Goal: Transaction & Acquisition: Purchase product/service

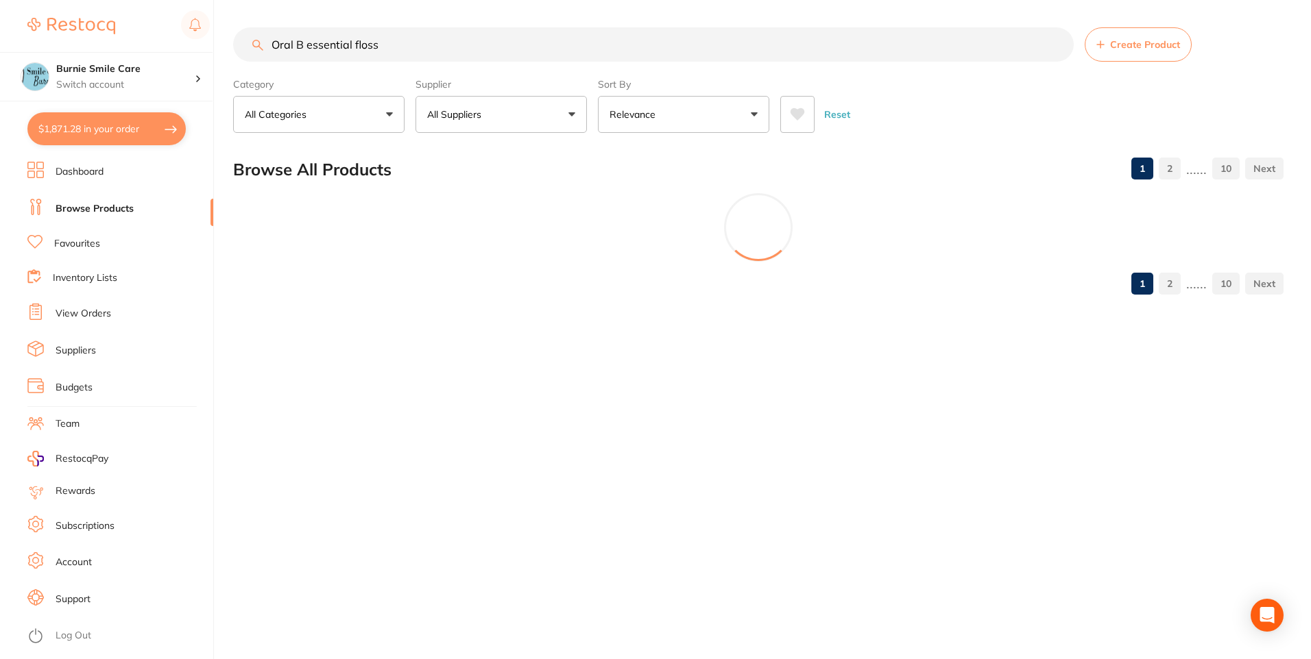
scroll to position [505, 0]
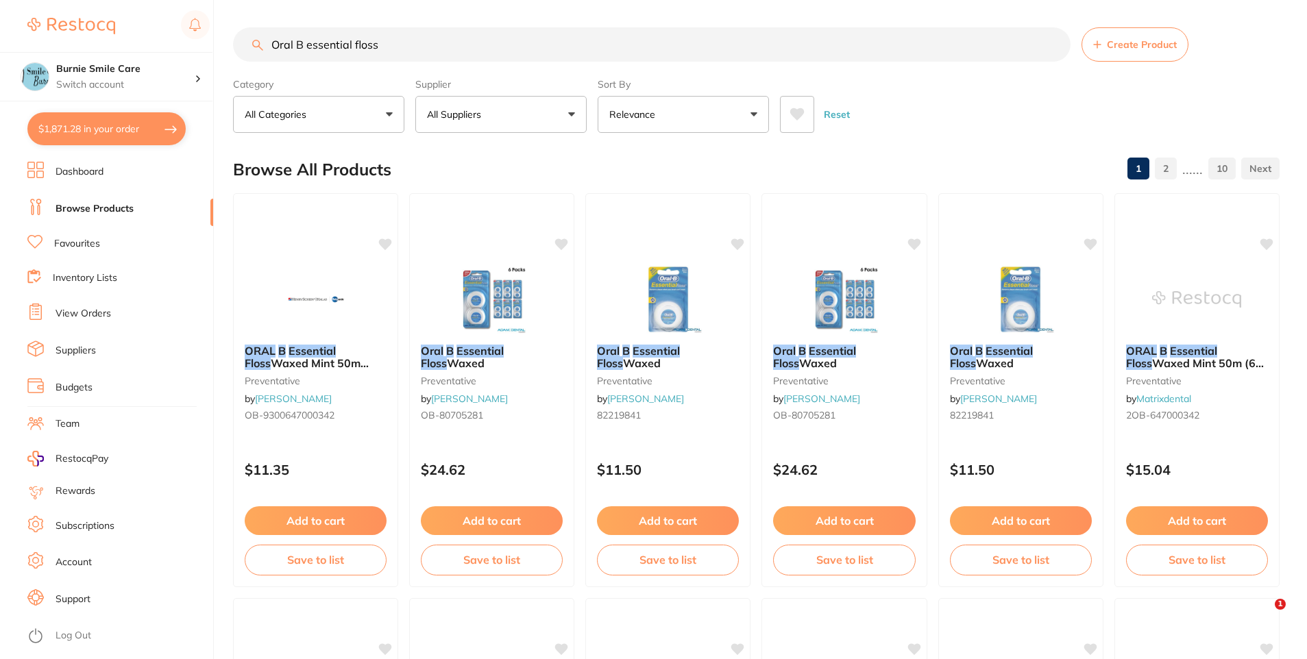
drag, startPoint x: 419, startPoint y: 43, endPoint x: 0, endPoint y: 30, distance: 419.0
click at [0, 27] on html "$1,871.28 Burnie Smile Care Switch account North West Dental Burnie Burnie Smil…" at bounding box center [653, 329] width 1307 height 659
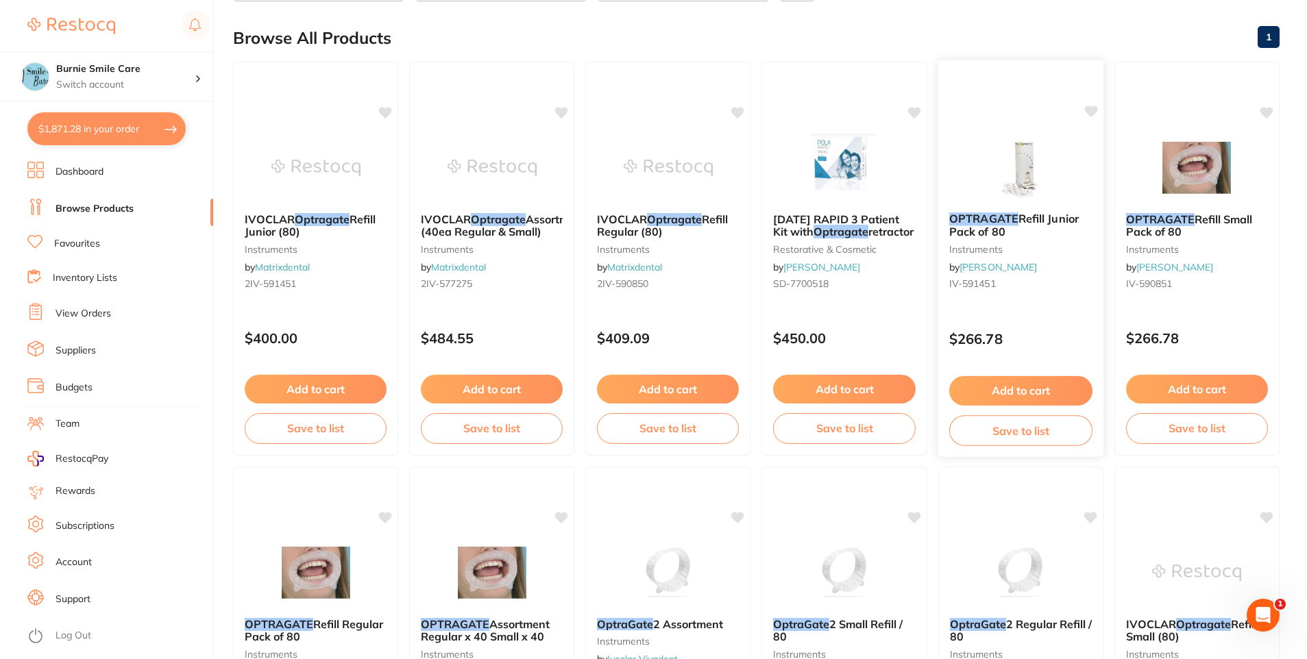
scroll to position [137, 0]
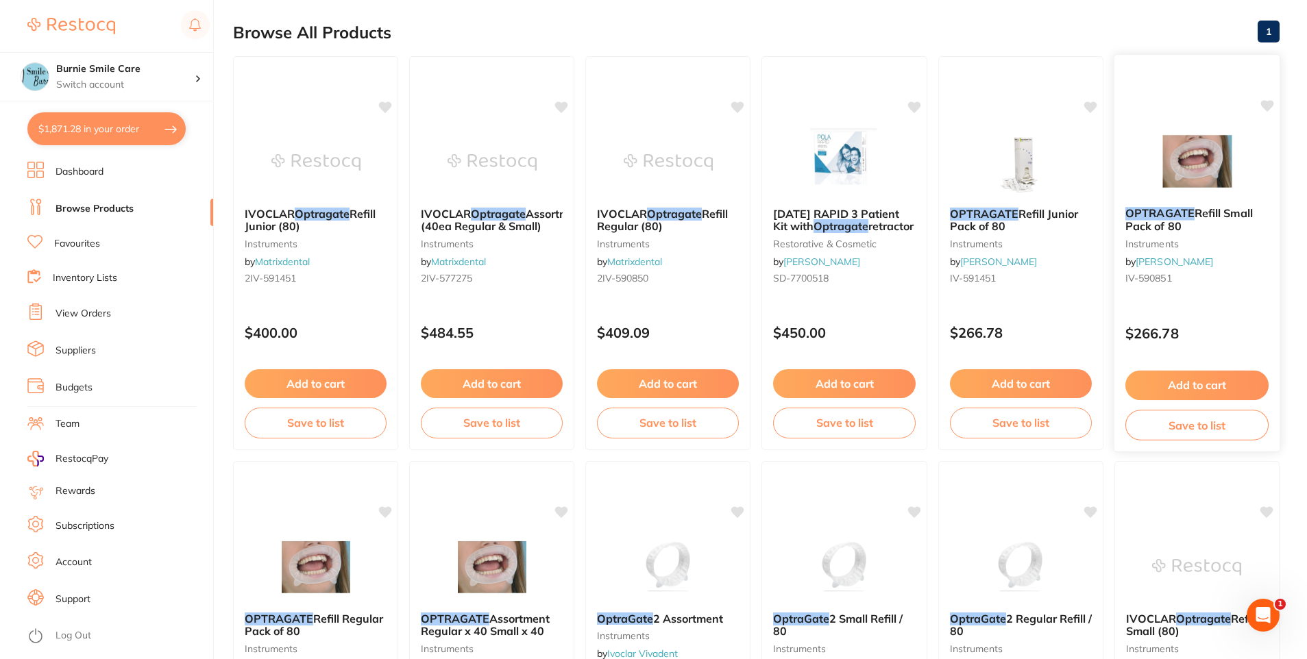
type input "Optragate"
click at [1221, 394] on button "Add to cart" at bounding box center [1197, 385] width 143 height 29
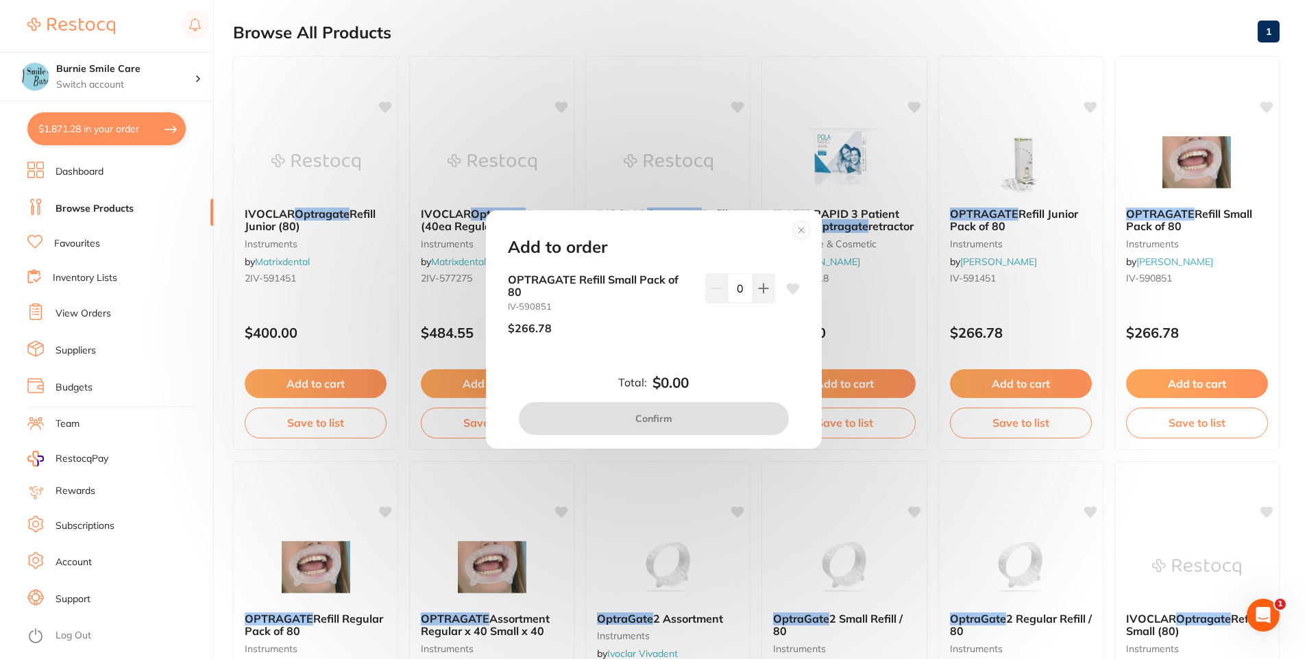
scroll to position [0, 0]
click at [767, 287] on button at bounding box center [764, 289] width 23 height 30
type input "1"
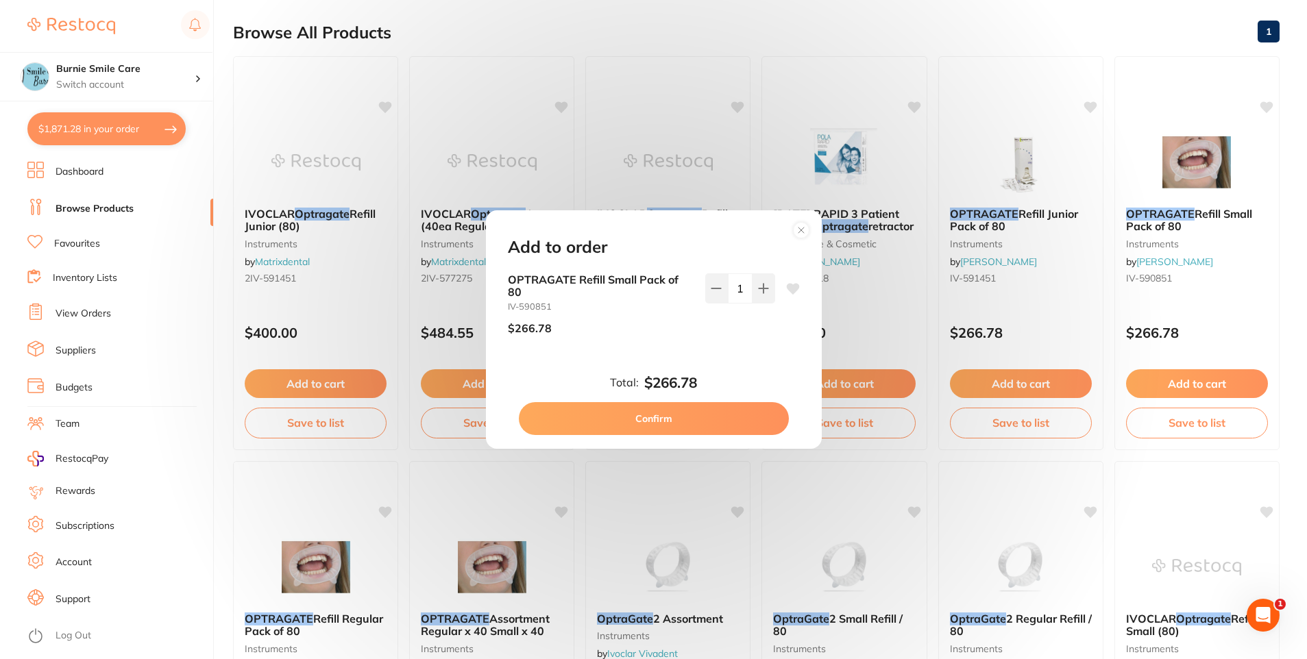
click at [724, 411] on button "Confirm" at bounding box center [654, 418] width 270 height 33
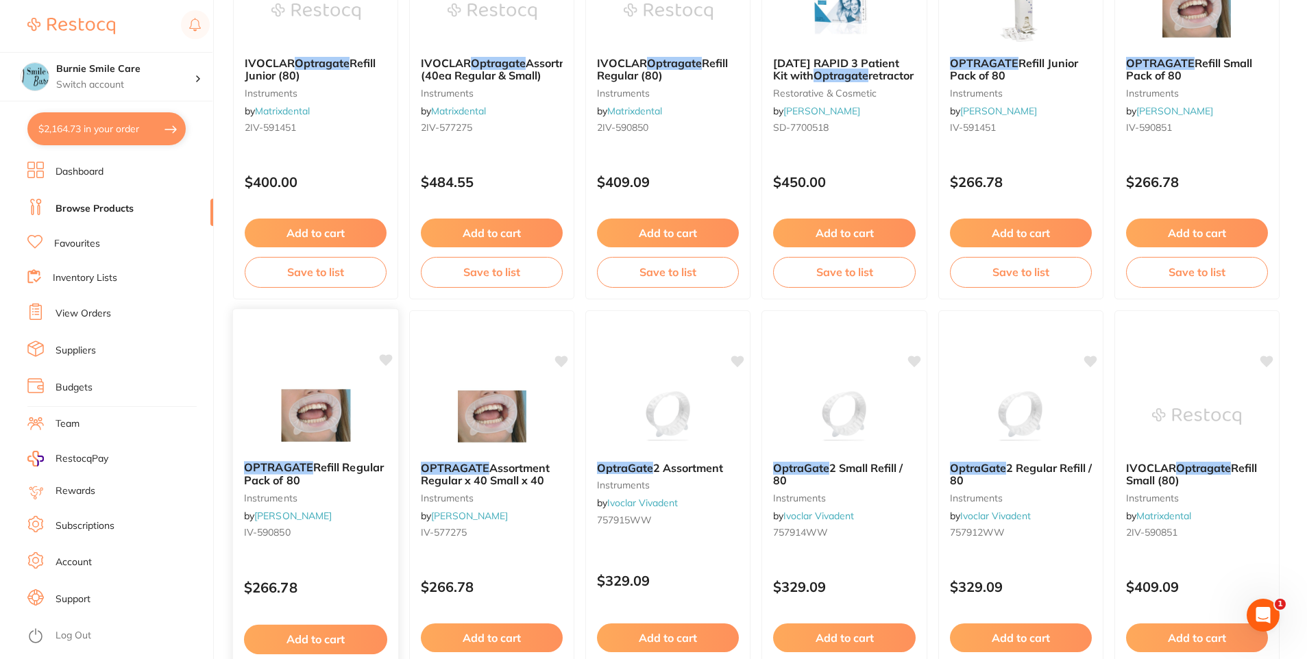
scroll to position [343, 0]
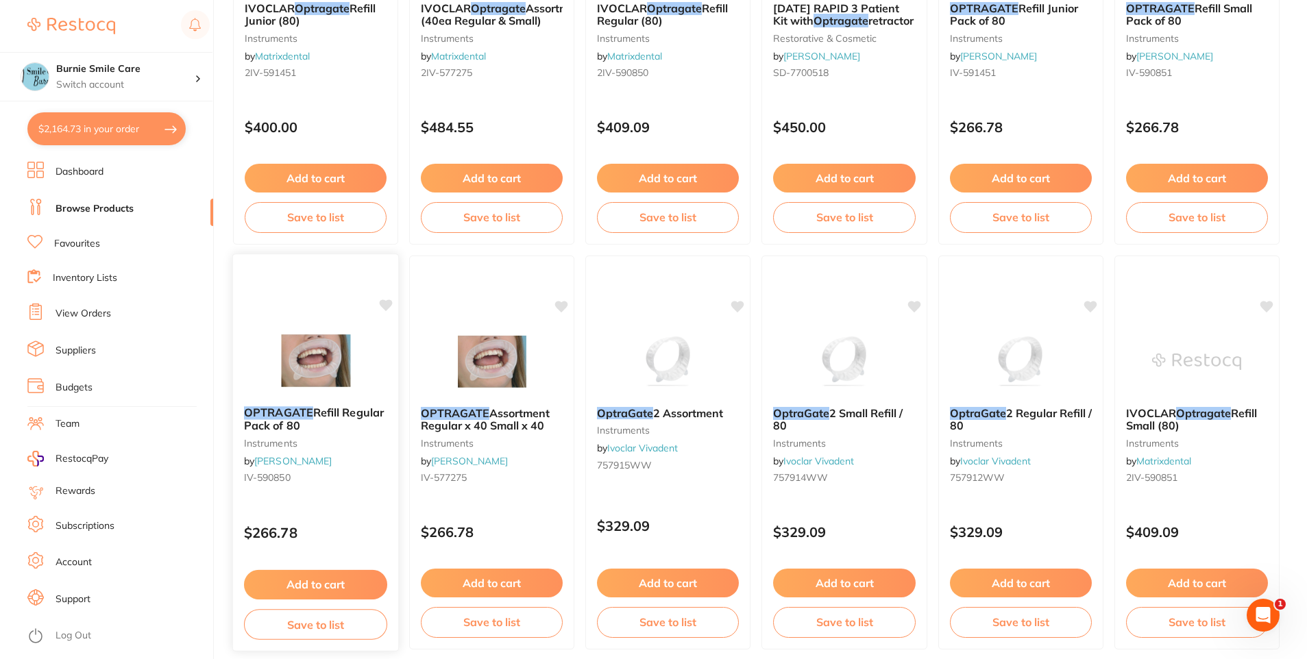
click at [340, 587] on button "Add to cart" at bounding box center [315, 584] width 143 height 29
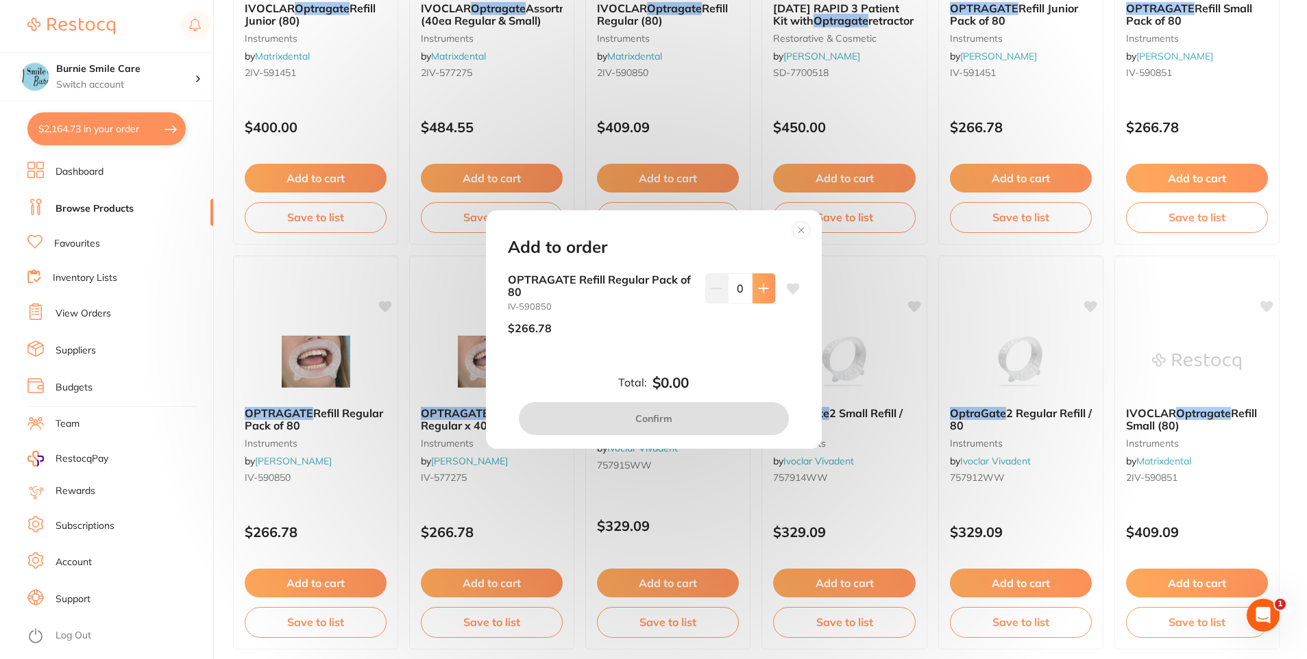
scroll to position [0, 0]
click at [767, 300] on button at bounding box center [764, 289] width 23 height 30
type input "1"
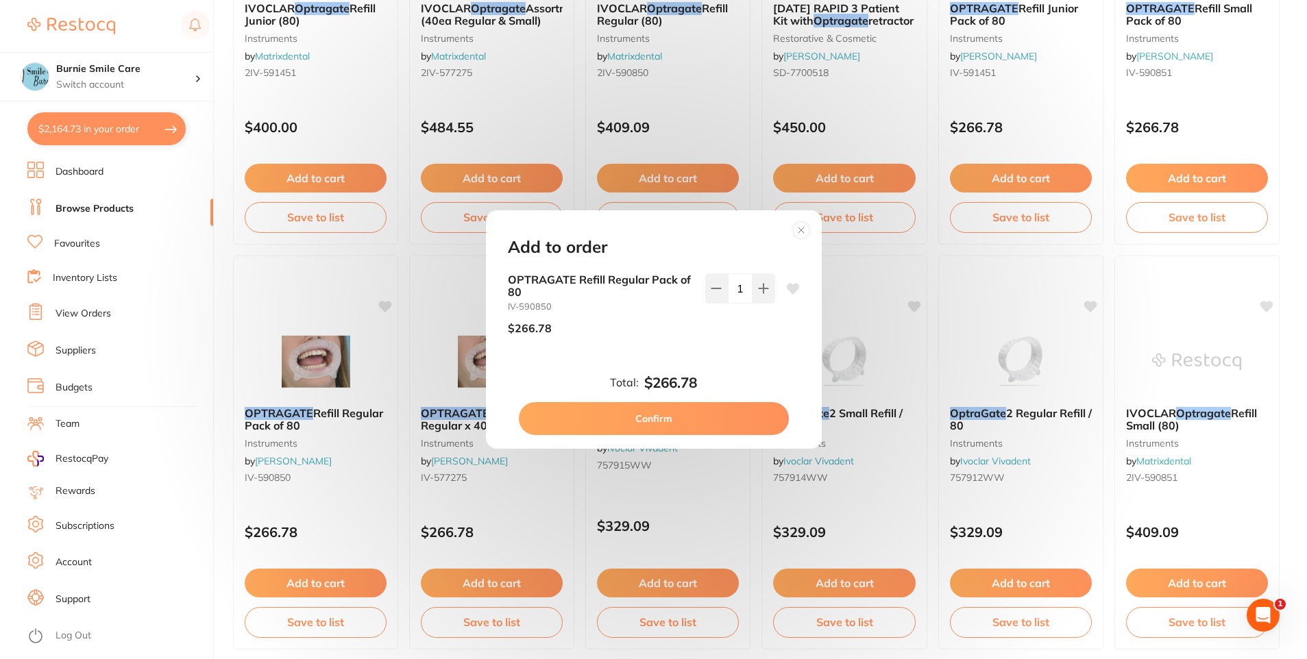
click at [717, 421] on button "Confirm" at bounding box center [654, 418] width 270 height 33
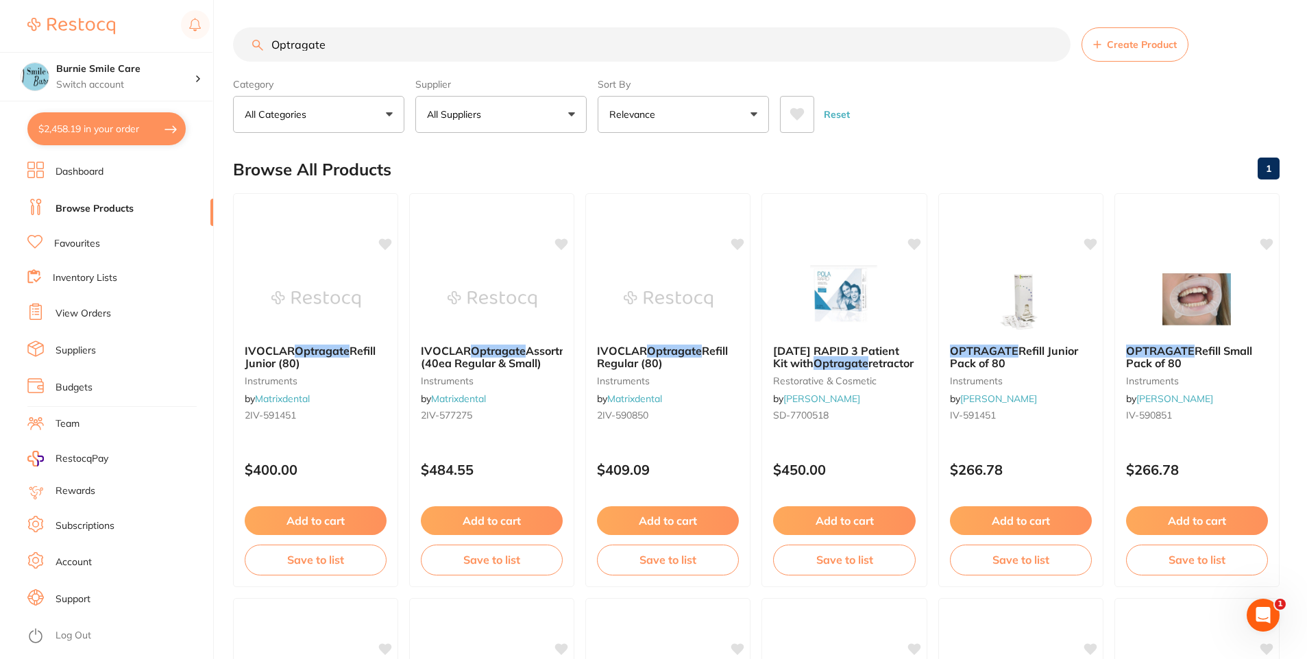
drag, startPoint x: 360, startPoint y: 48, endPoint x: 119, endPoint y: 49, distance: 240.6
click at [119, 49] on div "$2,458.19 Burnie Smile Care Switch account North West Dental Burnie Burnie Smil…" at bounding box center [653, 329] width 1307 height 659
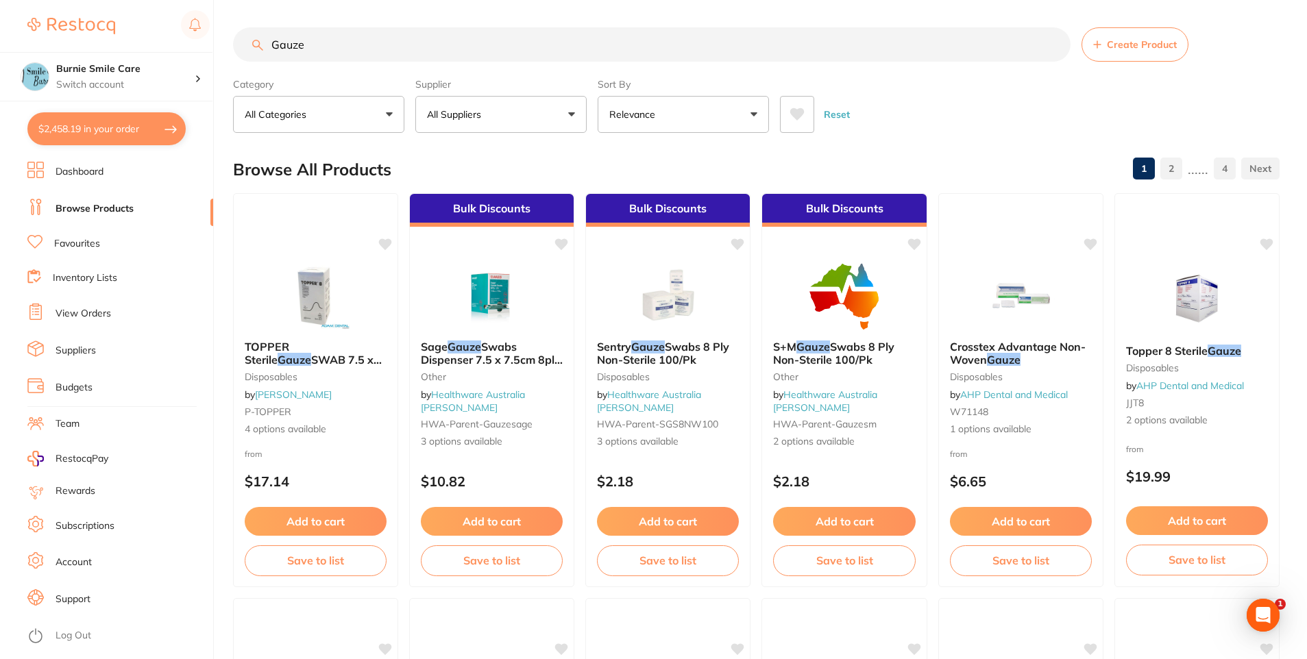
type input "Gauze"
click at [507, 110] on button "All Suppliers" at bounding box center [500, 114] width 171 height 37
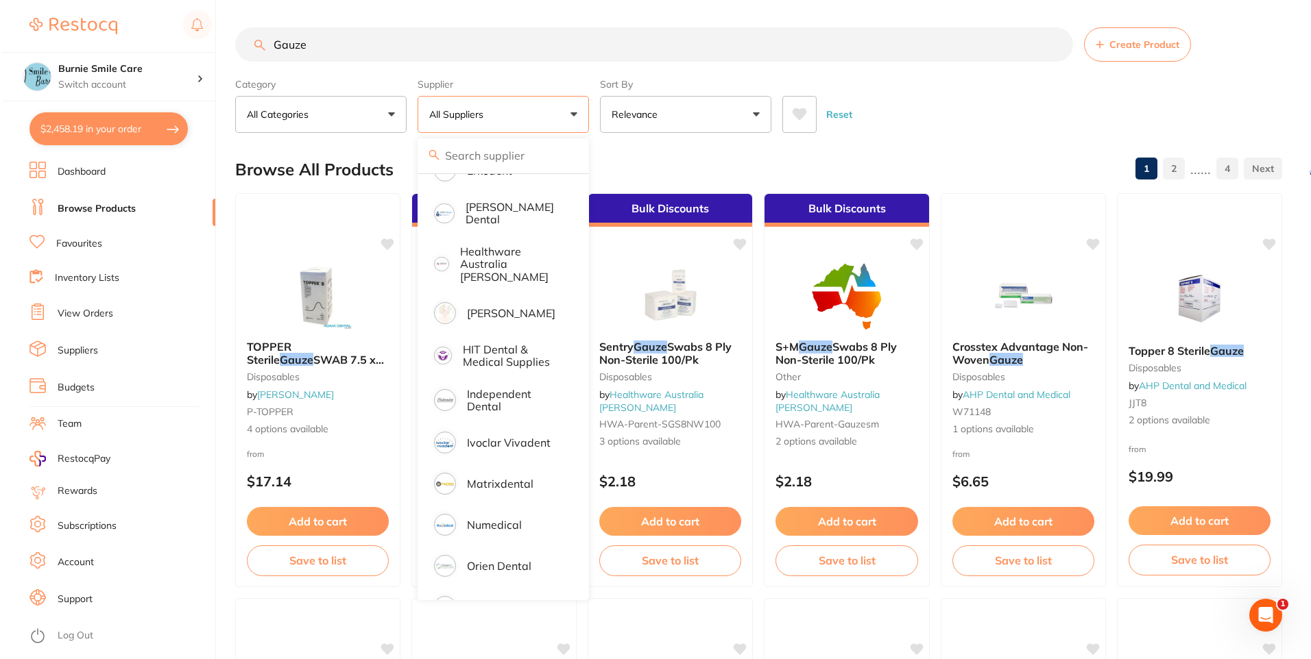
scroll to position [480, 0]
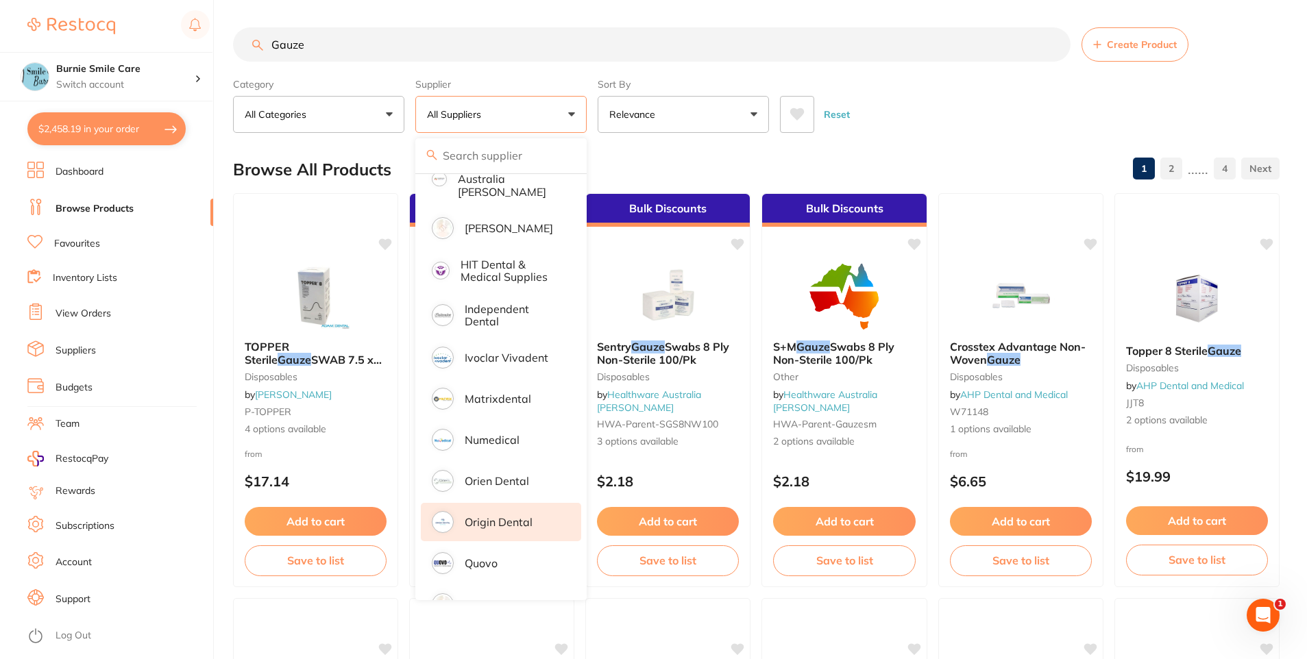
click at [524, 516] on p "Origin Dental" at bounding box center [499, 522] width 68 height 12
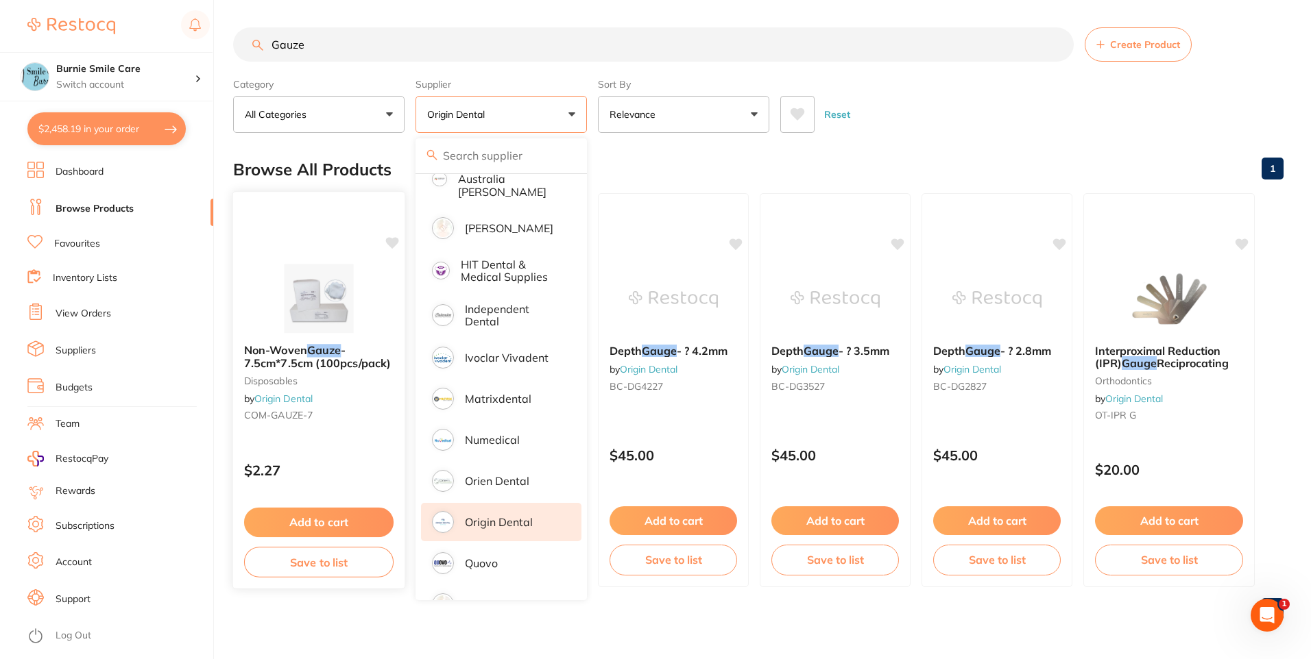
scroll to position [0, 0]
drag, startPoint x: 339, startPoint y: 437, endPoint x: 333, endPoint y: 475, distance: 38.2
click at [333, 474] on div "Non-Woven Gauze - 7.5cm*7.5cm (100pcs/pack) disposables by Origin Dental COM-GA…" at bounding box center [318, 390] width 171 height 394
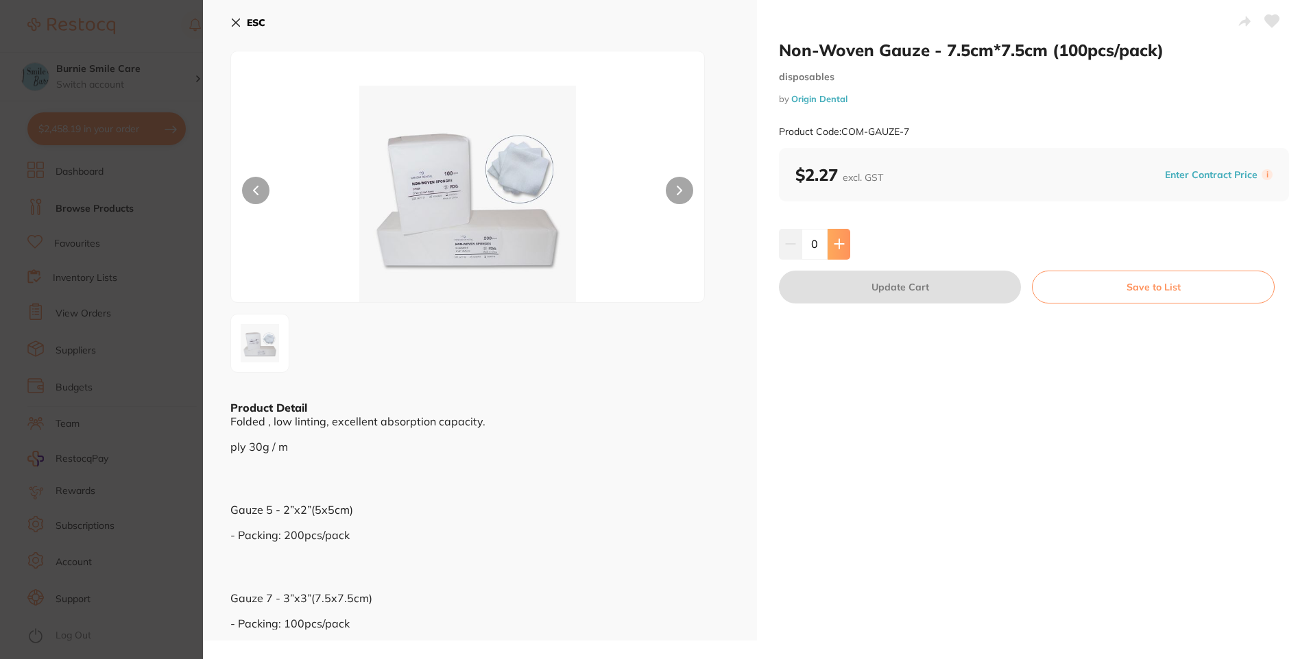
click at [845, 244] on button at bounding box center [838, 244] width 23 height 30
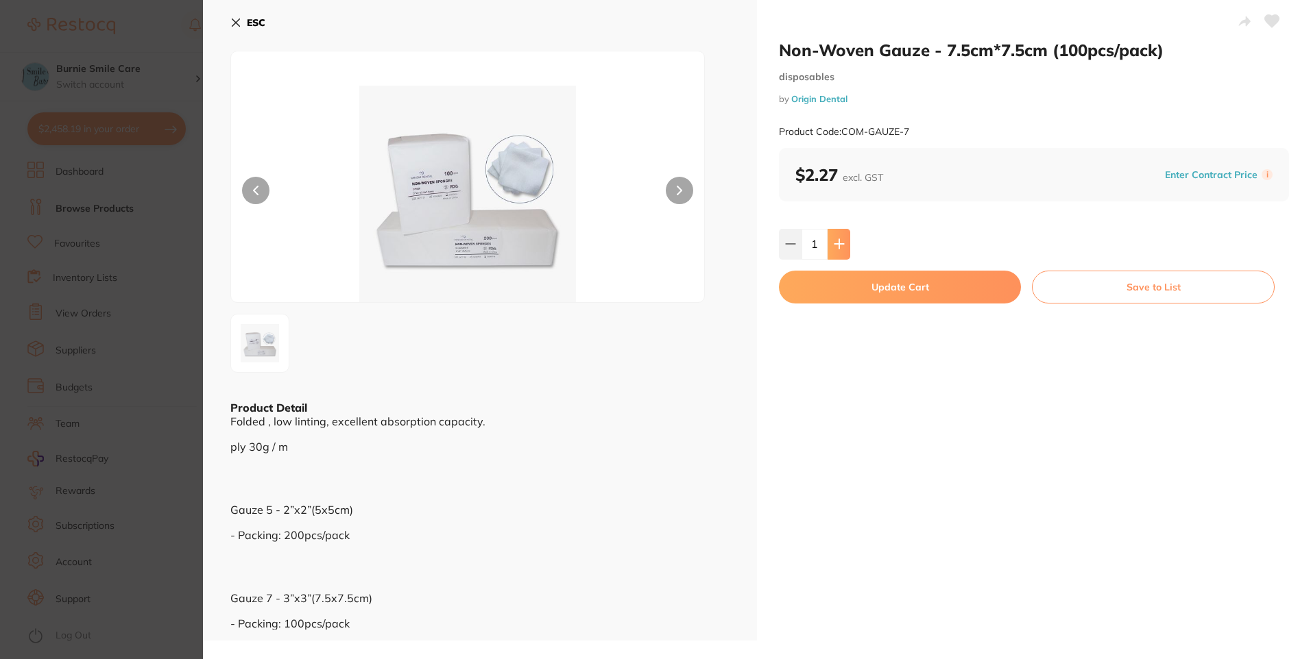
click at [845, 244] on button at bounding box center [838, 244] width 23 height 30
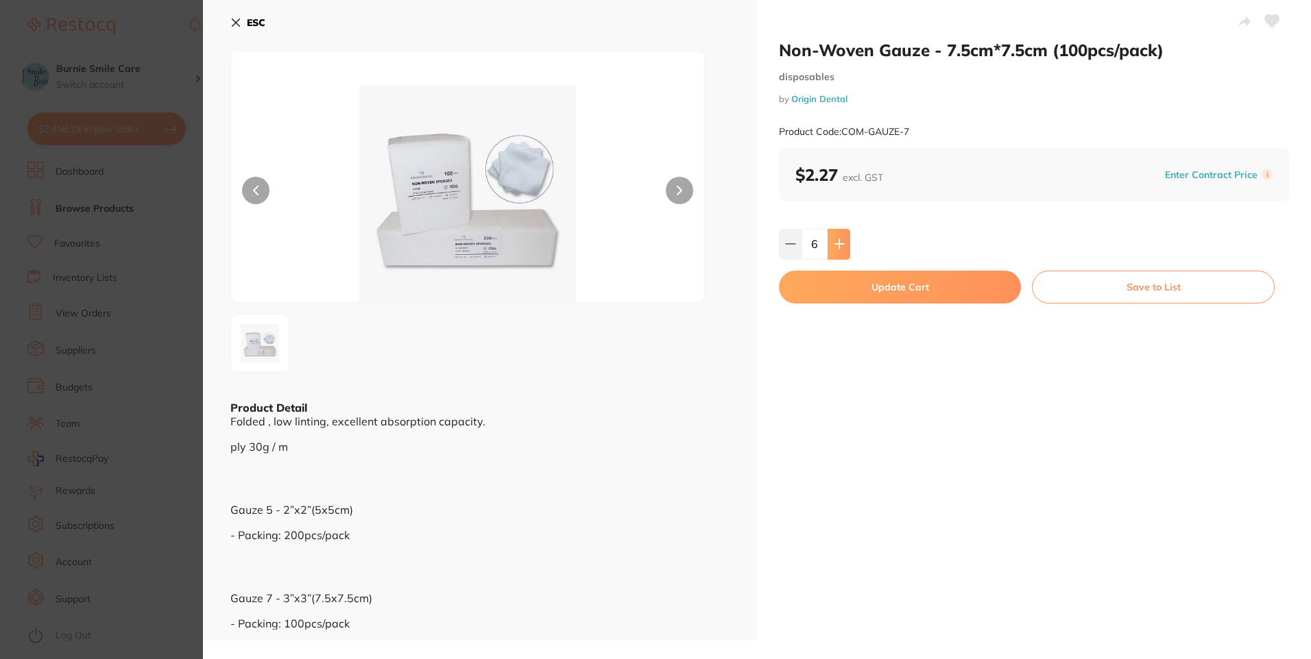
click at [845, 244] on button at bounding box center [838, 244] width 23 height 30
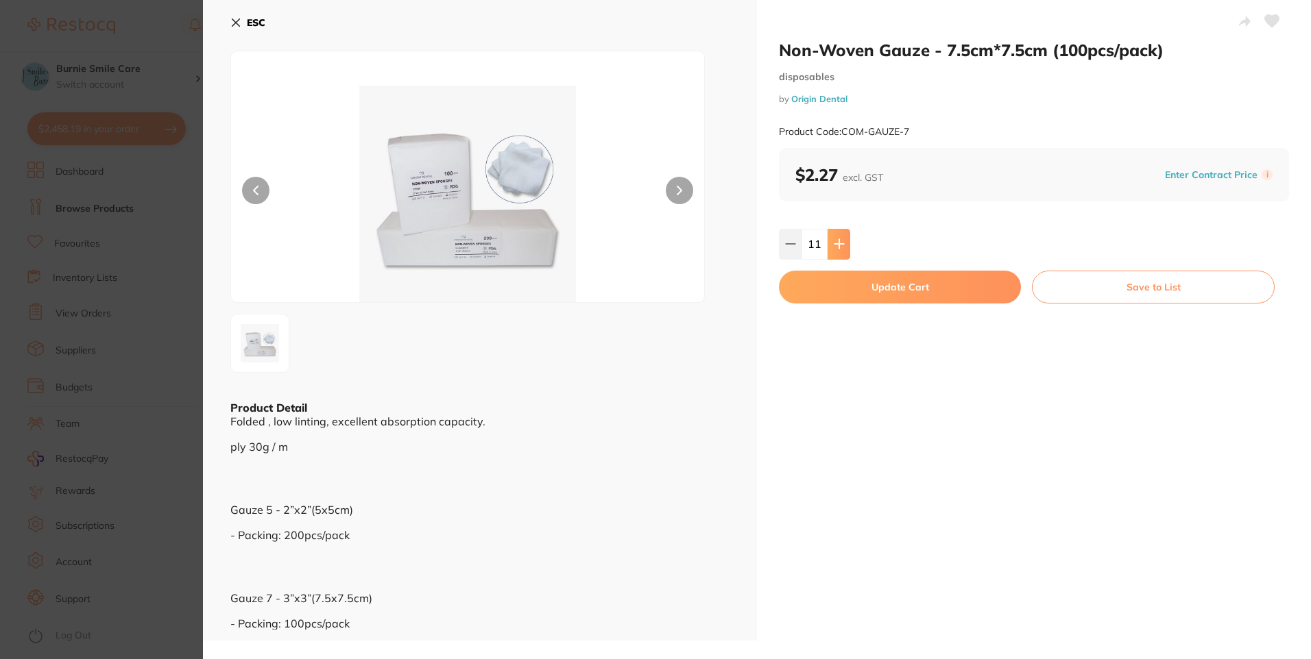
click at [845, 244] on button at bounding box center [838, 244] width 23 height 30
type input "12"
click at [842, 290] on button "Update Cart" at bounding box center [900, 287] width 242 height 33
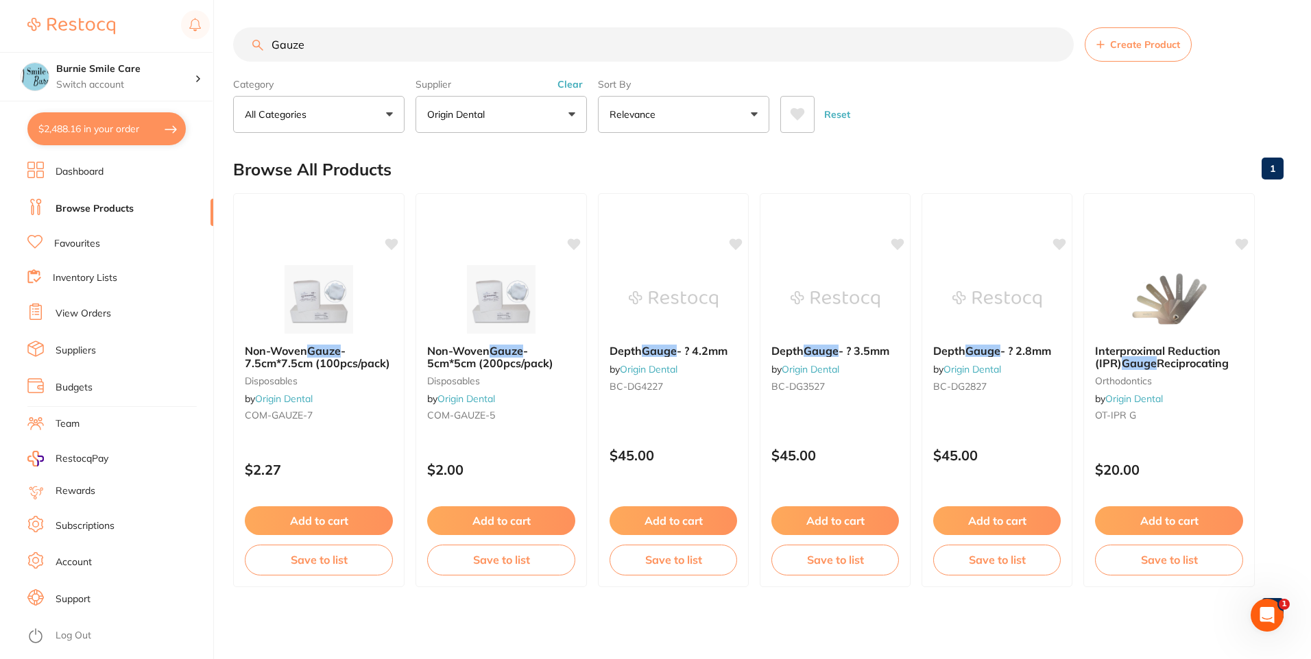
drag, startPoint x: 354, startPoint y: 47, endPoint x: 54, endPoint y: 48, distance: 299.6
click at [54, 48] on div "$2,488.16 Burnie Smile Care Switch account North West Dental Burnie Burnie Smil…" at bounding box center [655, 329] width 1311 height 659
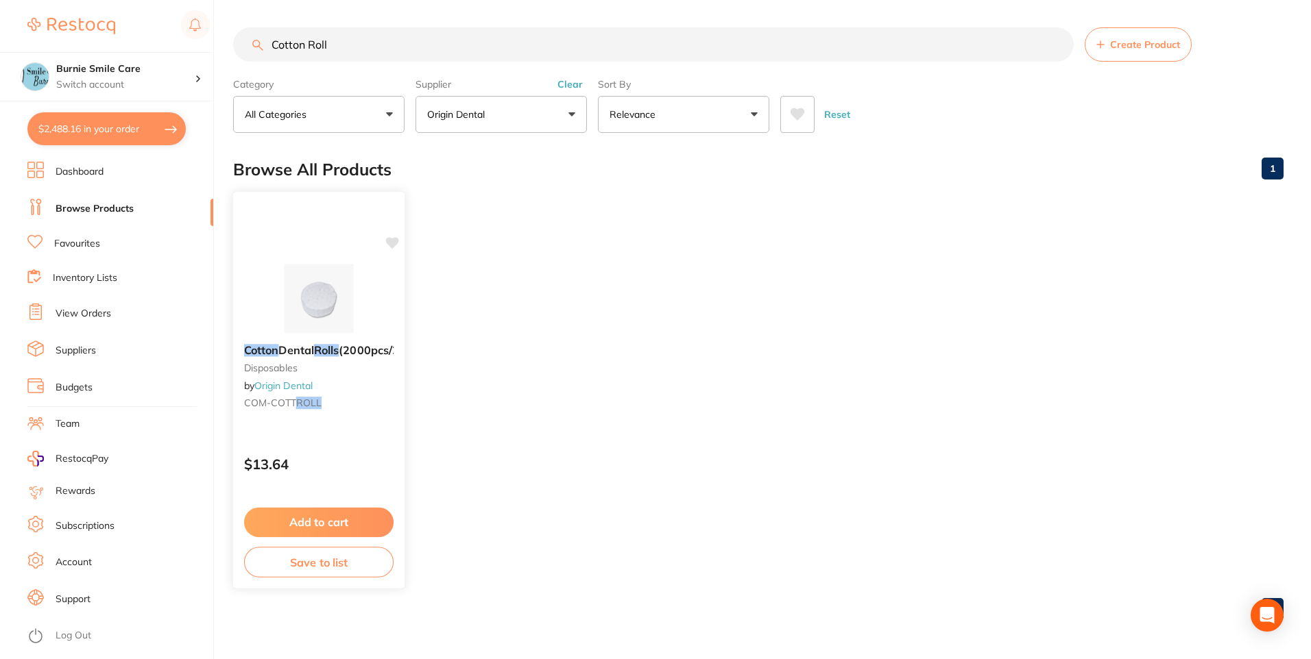
type input "Cotton Roll"
click at [370, 393] on div "Cotton Roll Create Product Category All Categories All Categories disposables C…" at bounding box center [772, 329] width 1078 height 659
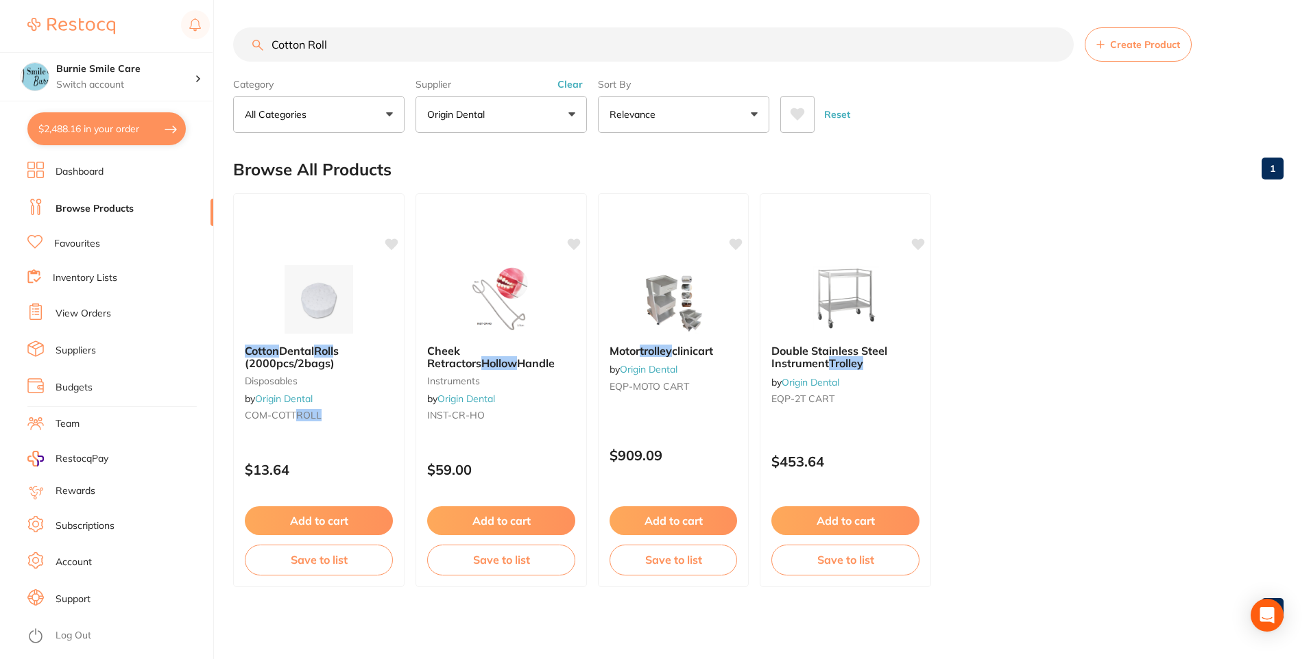
click at [371, 393] on div "Cotton Dental Roll s (2000pcs/2bags) disposables by Origin Dental COM-COTT ROLL" at bounding box center [319, 386] width 170 height 104
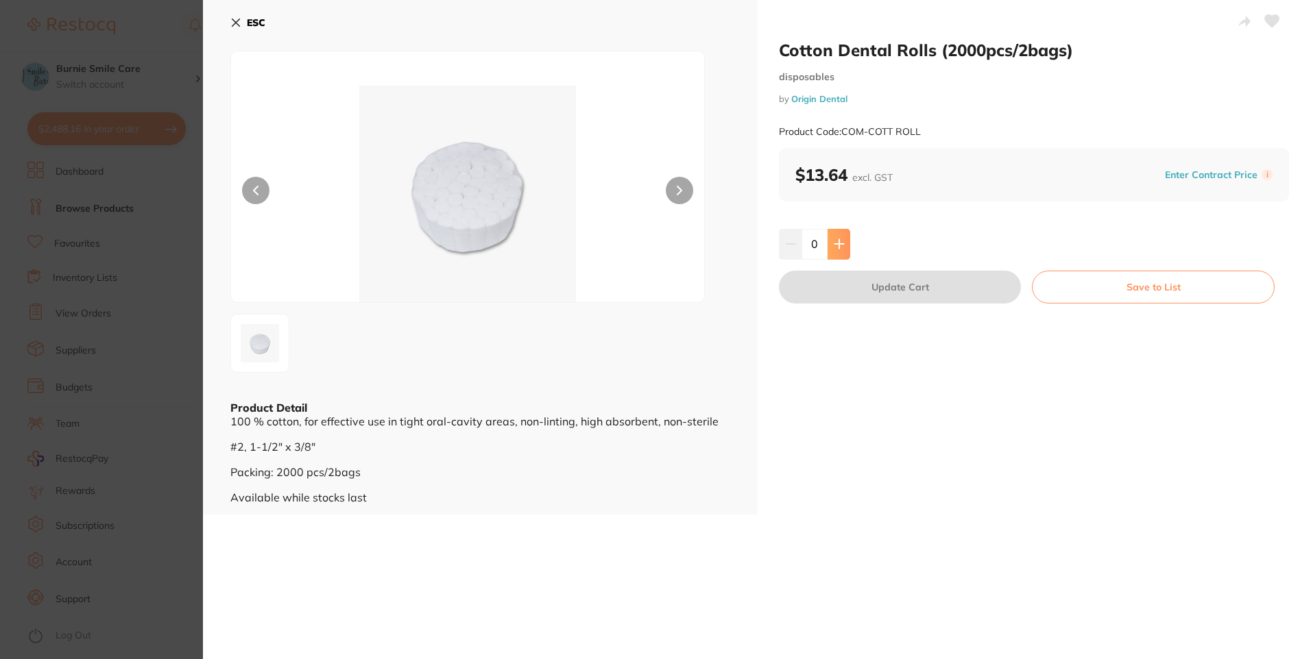
click at [842, 243] on icon at bounding box center [839, 244] width 11 height 11
type input "1"
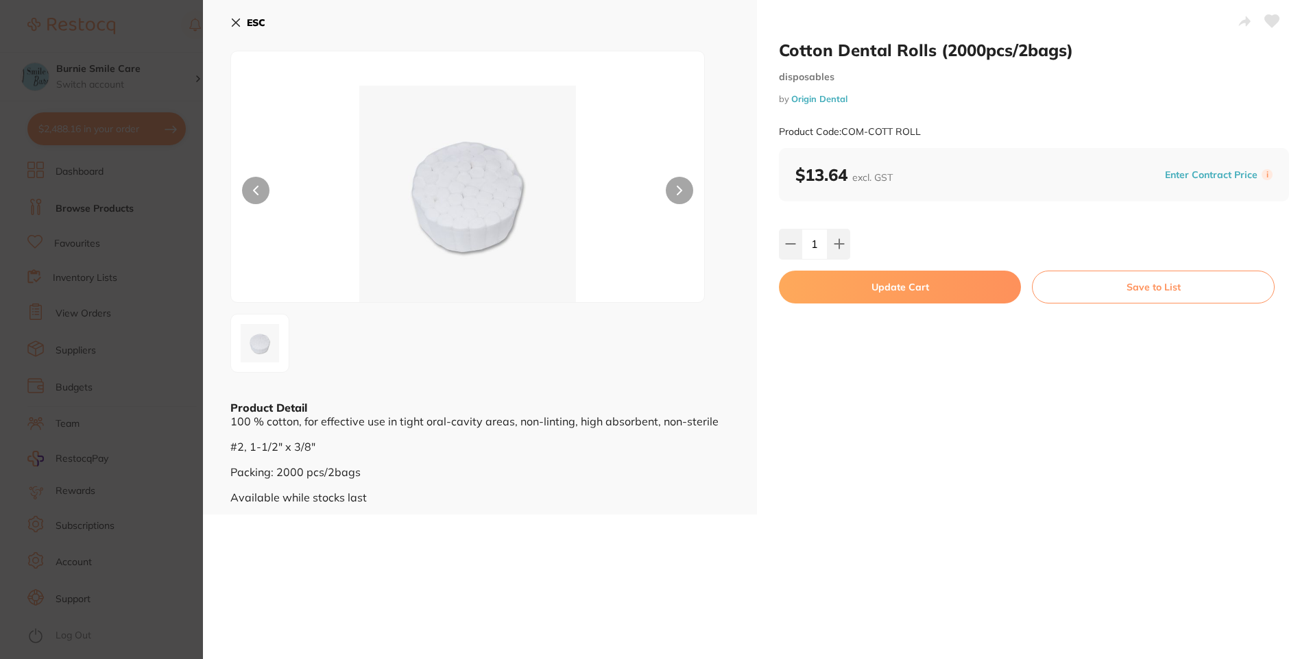
click at [836, 288] on button "Update Cart" at bounding box center [900, 287] width 242 height 33
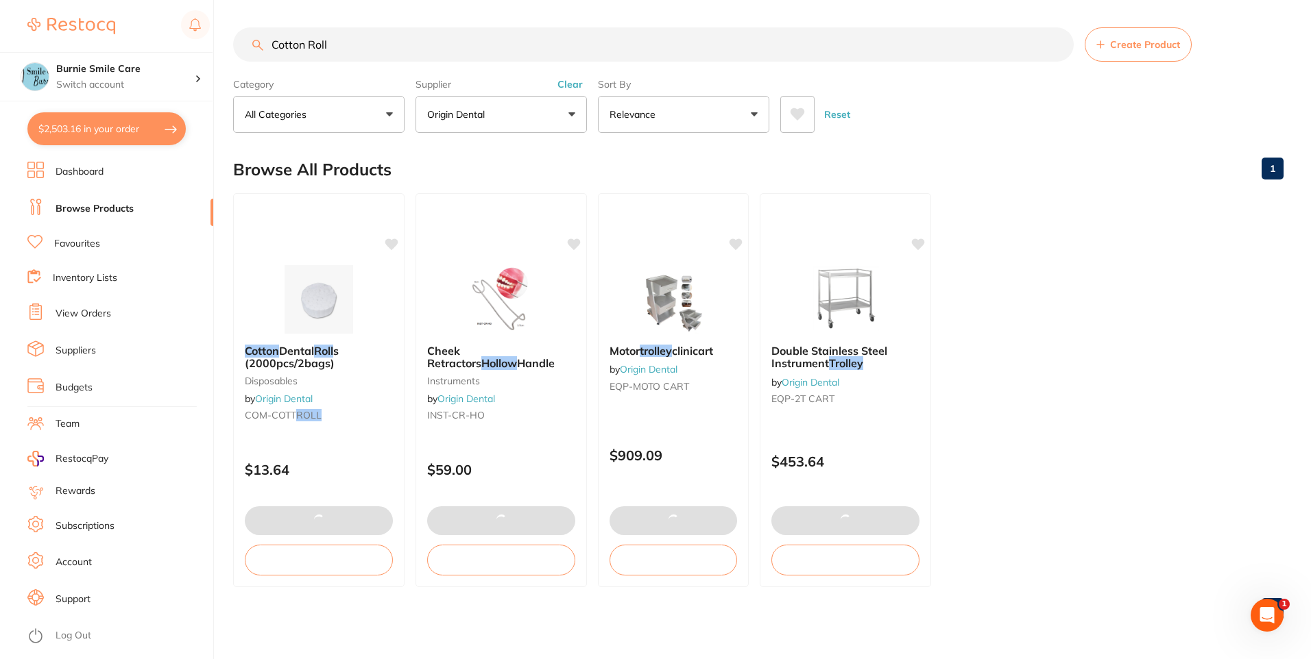
click at [577, 87] on button "Clear" at bounding box center [570, 84] width 34 height 12
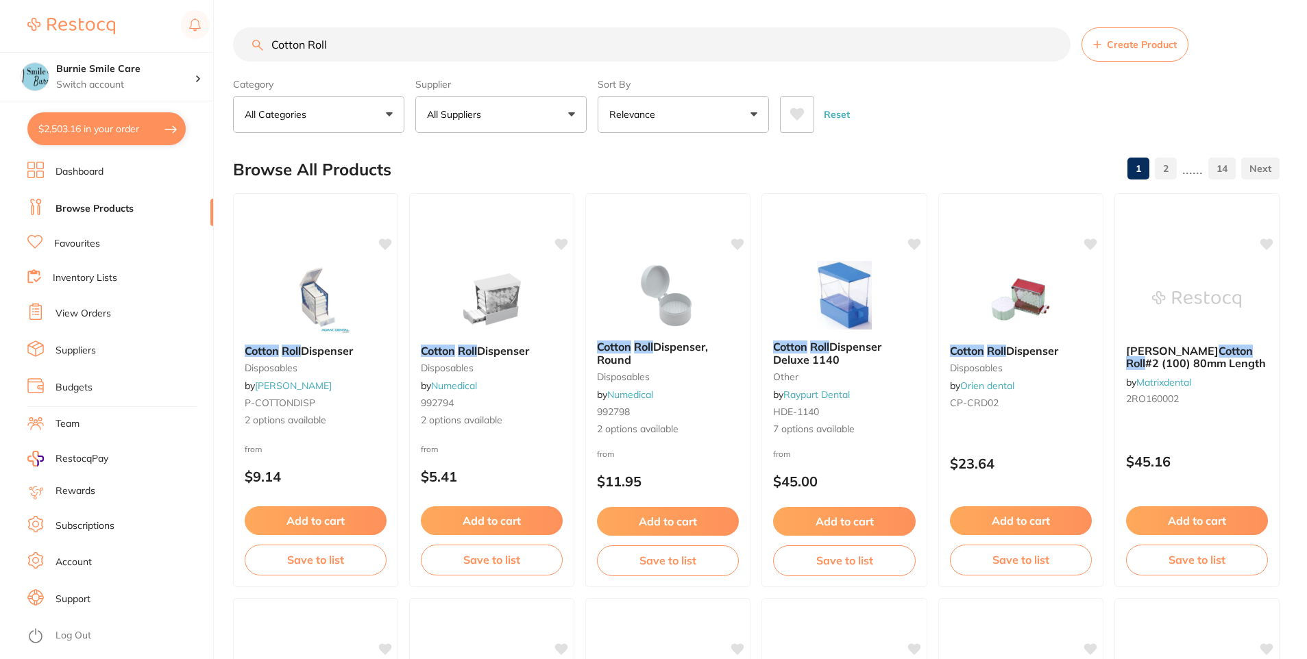
drag, startPoint x: 353, startPoint y: 46, endPoint x: 172, endPoint y: 47, distance: 181.0
click at [182, 44] on div "$2,503.16 Burnie Smile Care Switch account North West Dental Burnie Burnie Smil…" at bounding box center [653, 329] width 1307 height 659
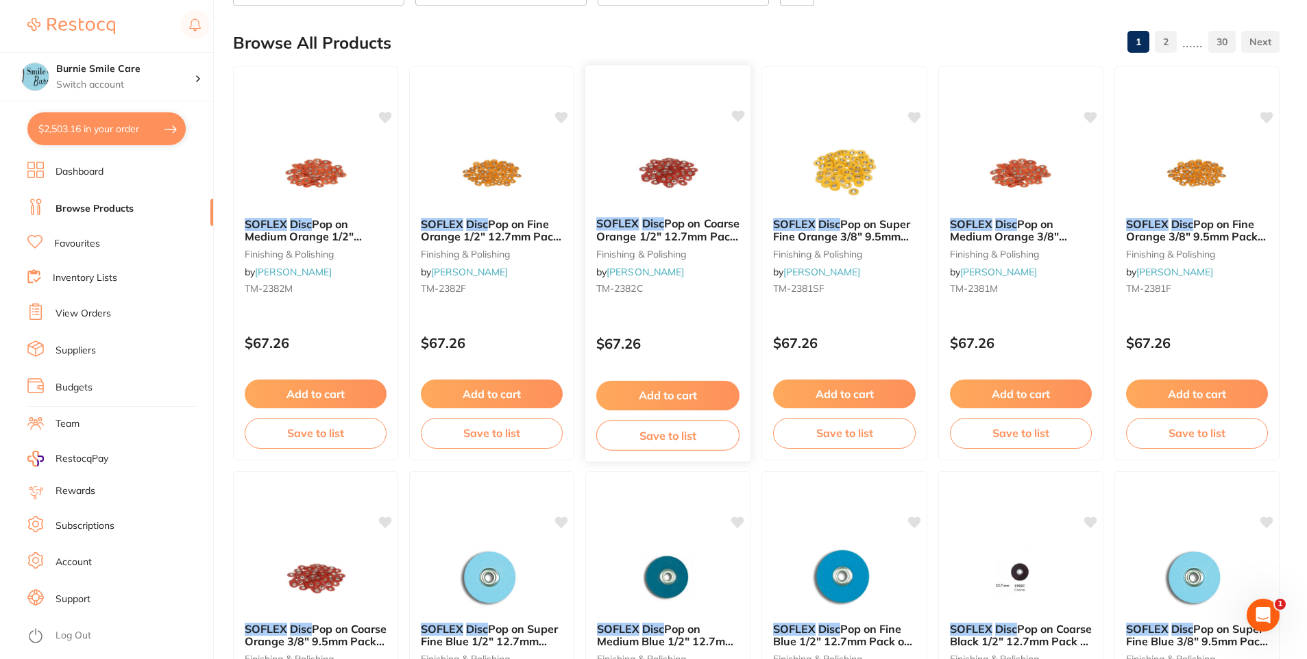
scroll to position [274, 0]
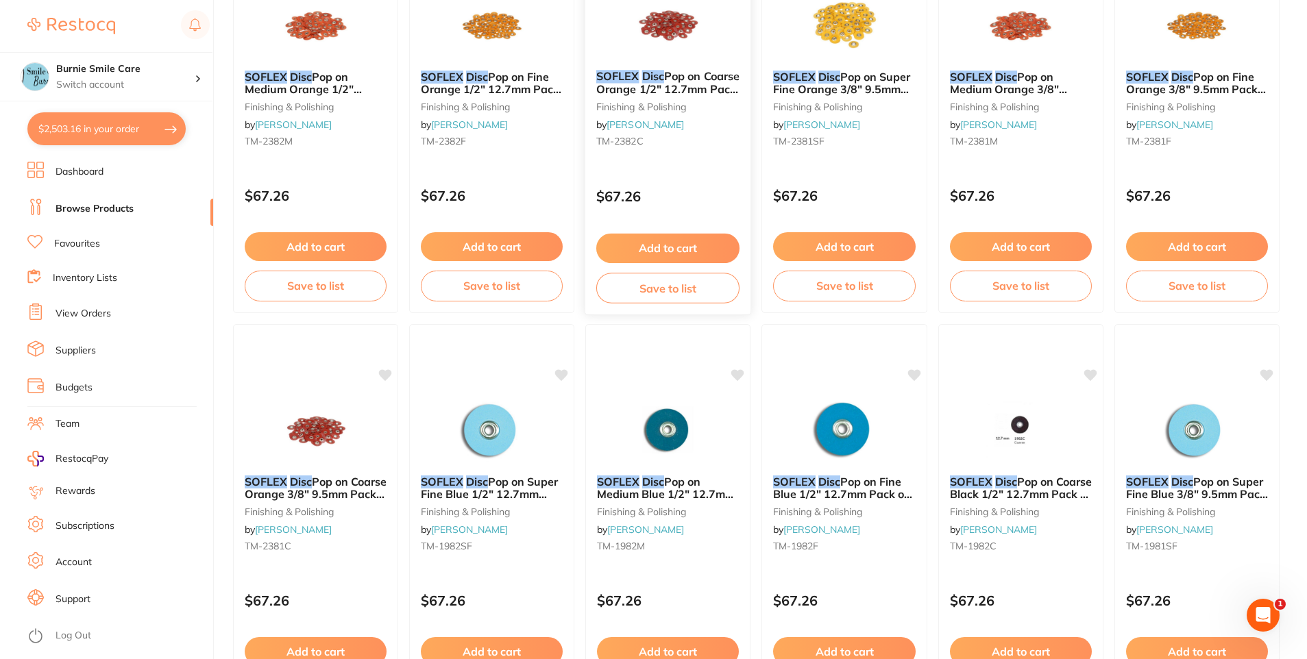
type input "Soflex disc"
click at [723, 177] on div "$67.26" at bounding box center [668, 193] width 166 height 37
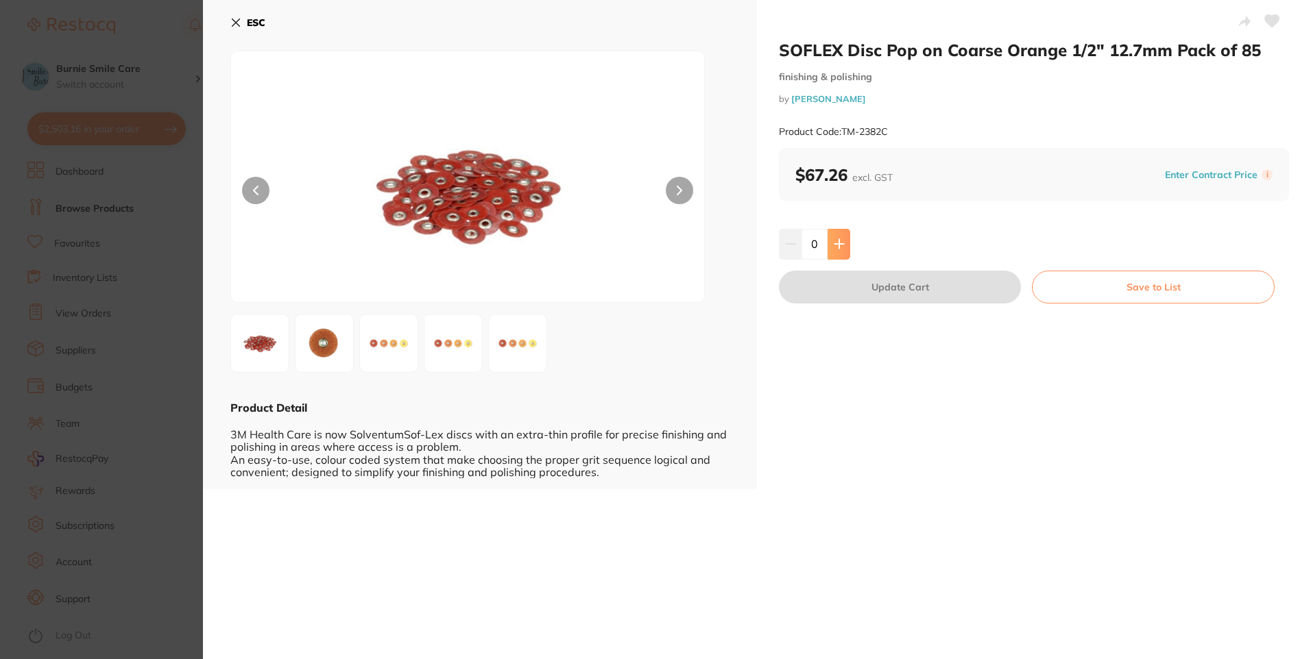
click at [829, 245] on button at bounding box center [838, 244] width 23 height 30
type input "1"
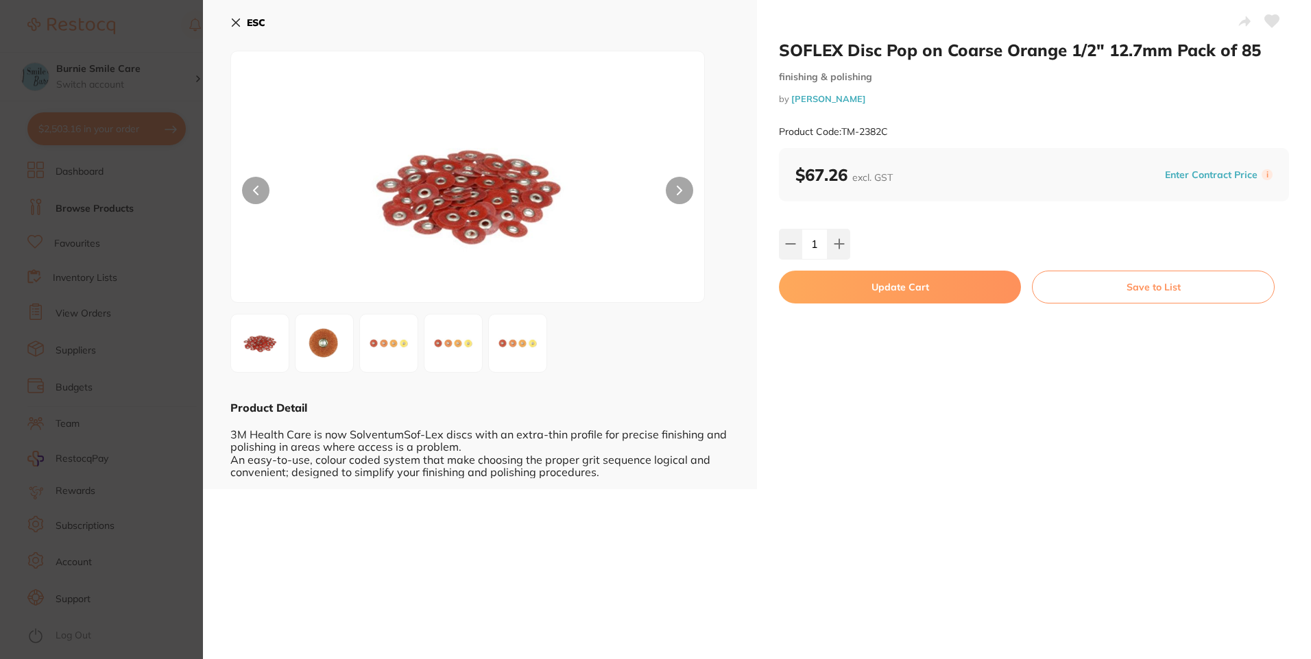
click at [834, 280] on button "Update Cart" at bounding box center [900, 287] width 242 height 33
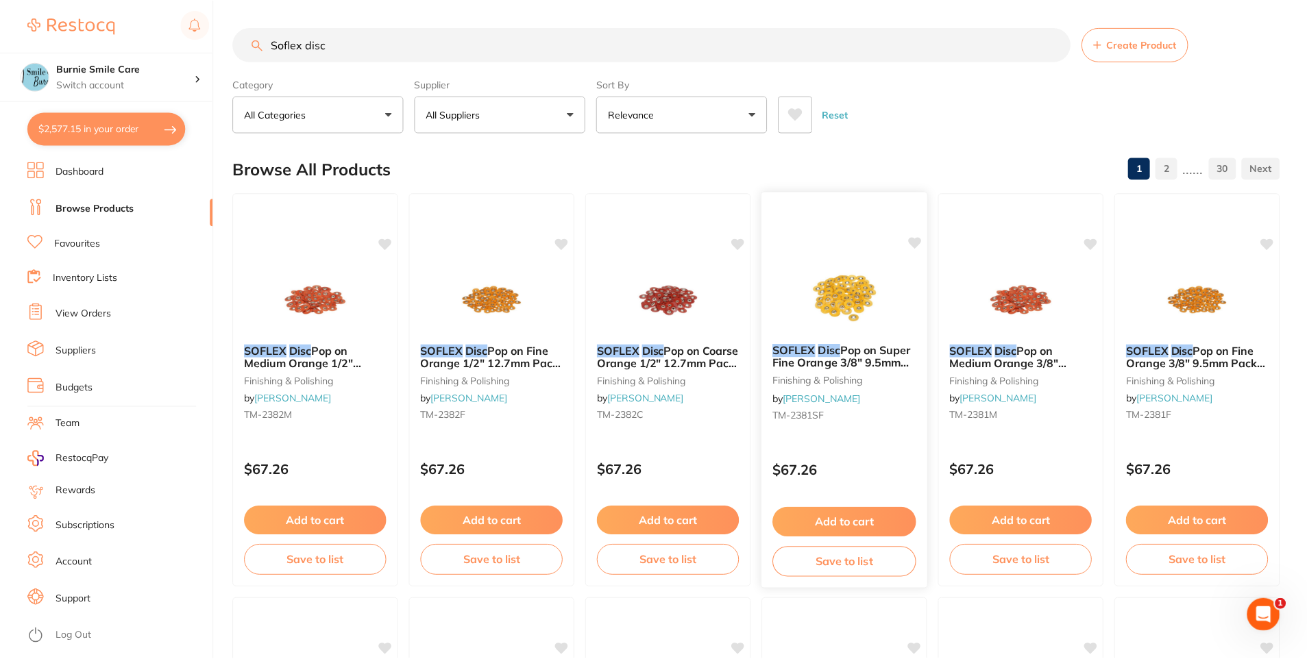
scroll to position [274, 0]
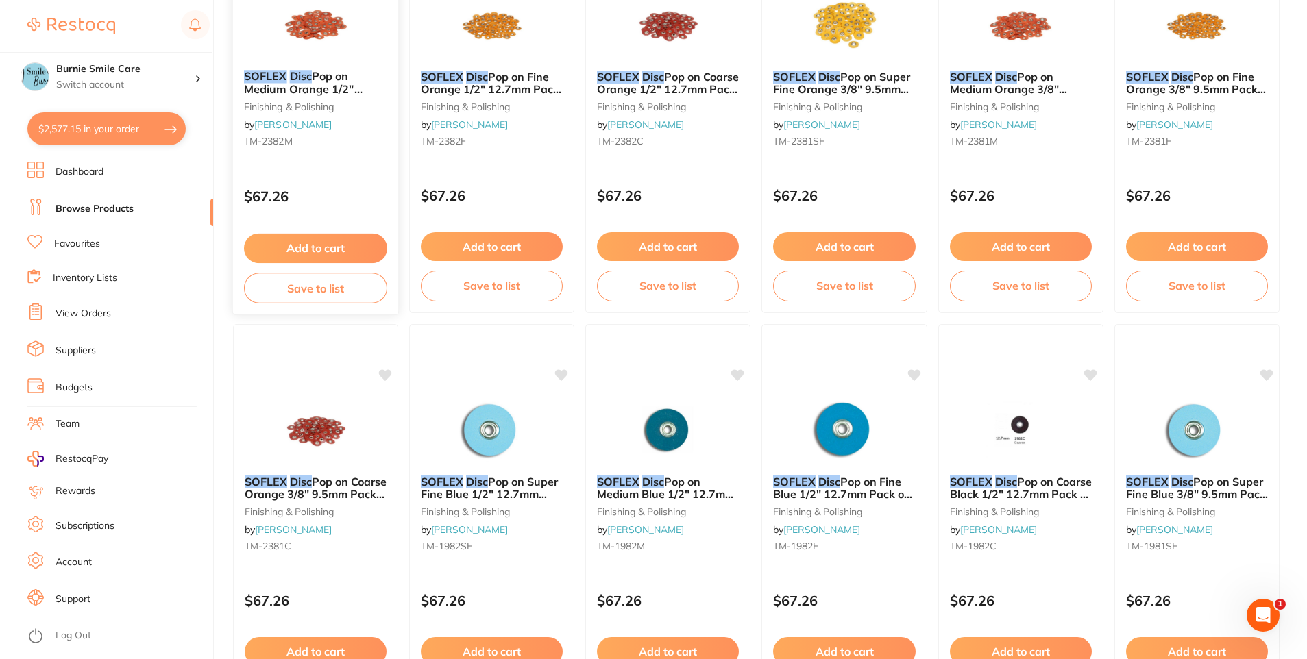
click at [356, 195] on p "$67.26" at bounding box center [315, 197] width 143 height 16
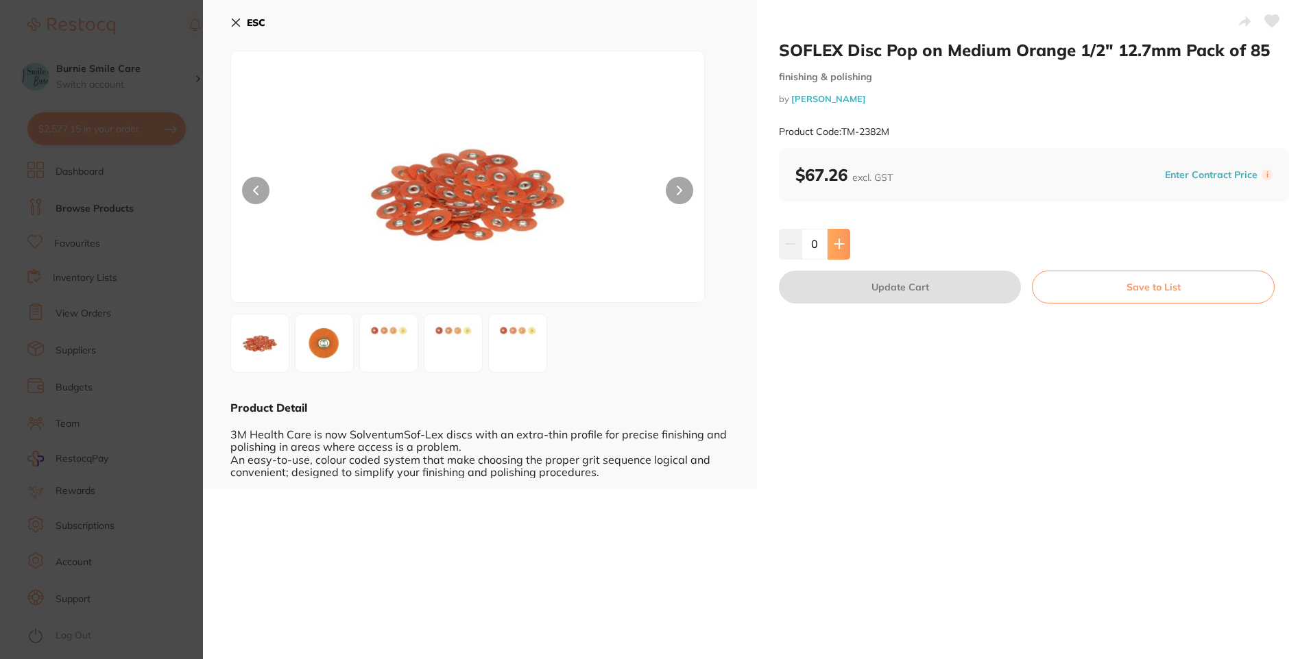
click at [831, 242] on button at bounding box center [838, 244] width 23 height 30
type input "1"
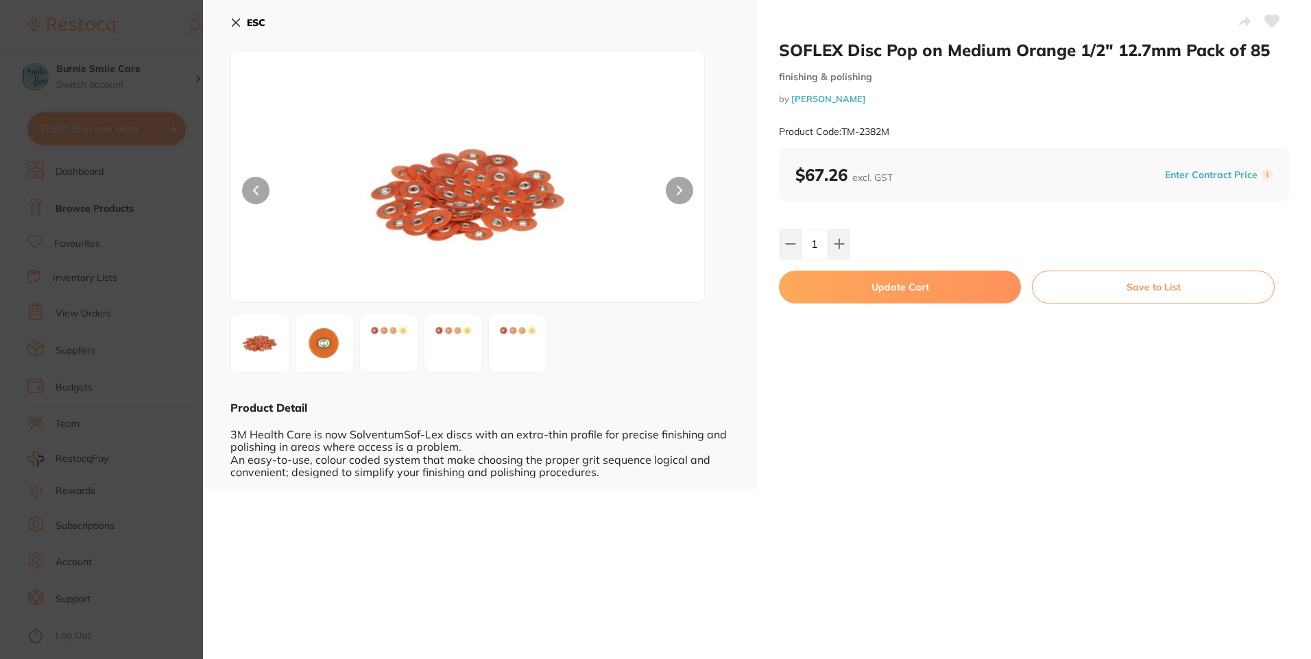
click at [834, 297] on button "Update Cart" at bounding box center [900, 287] width 242 height 33
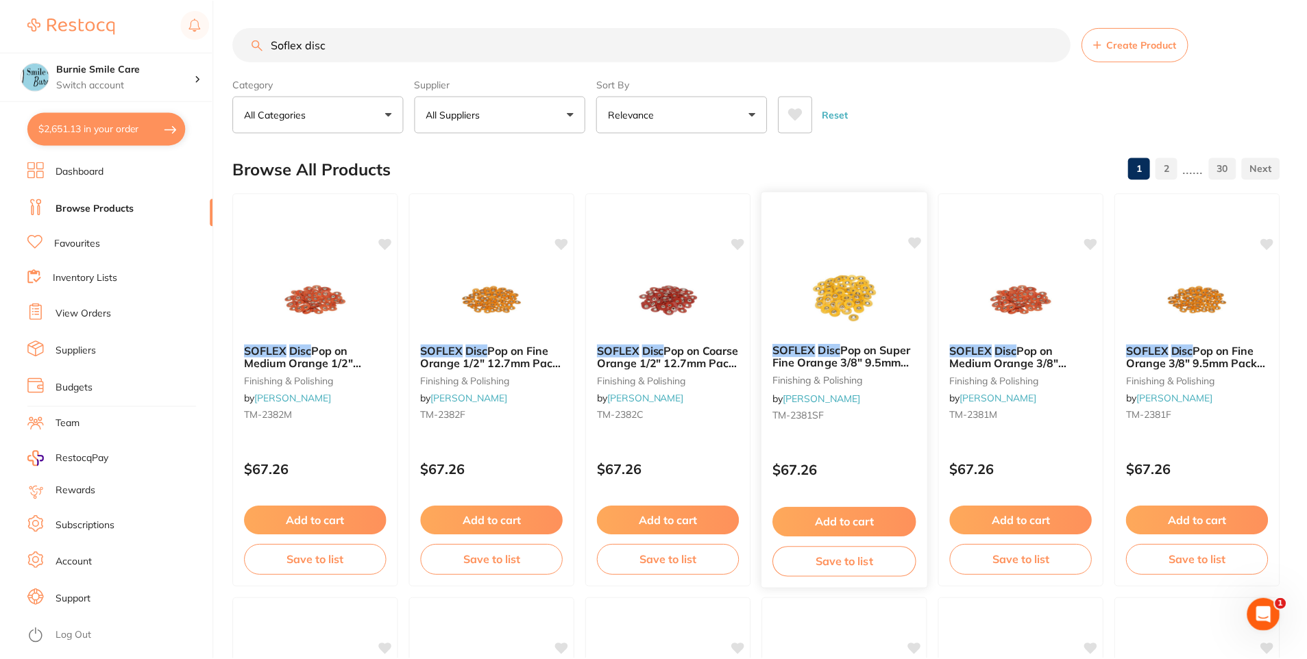
scroll to position [274, 0]
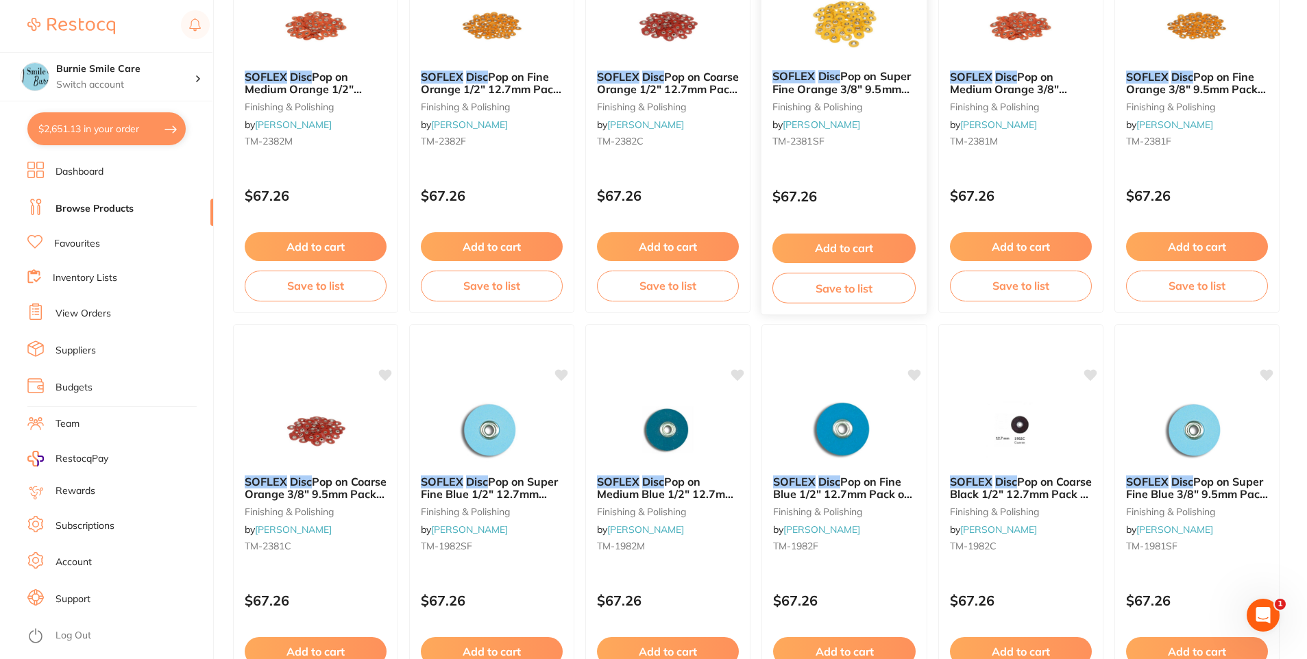
click at [882, 161] on div "SOFLEX Disc Pop on Super Fine Orange 3/8" 9.5mm Pack of 85 finishing & polishin…" at bounding box center [845, 111] width 166 height 105
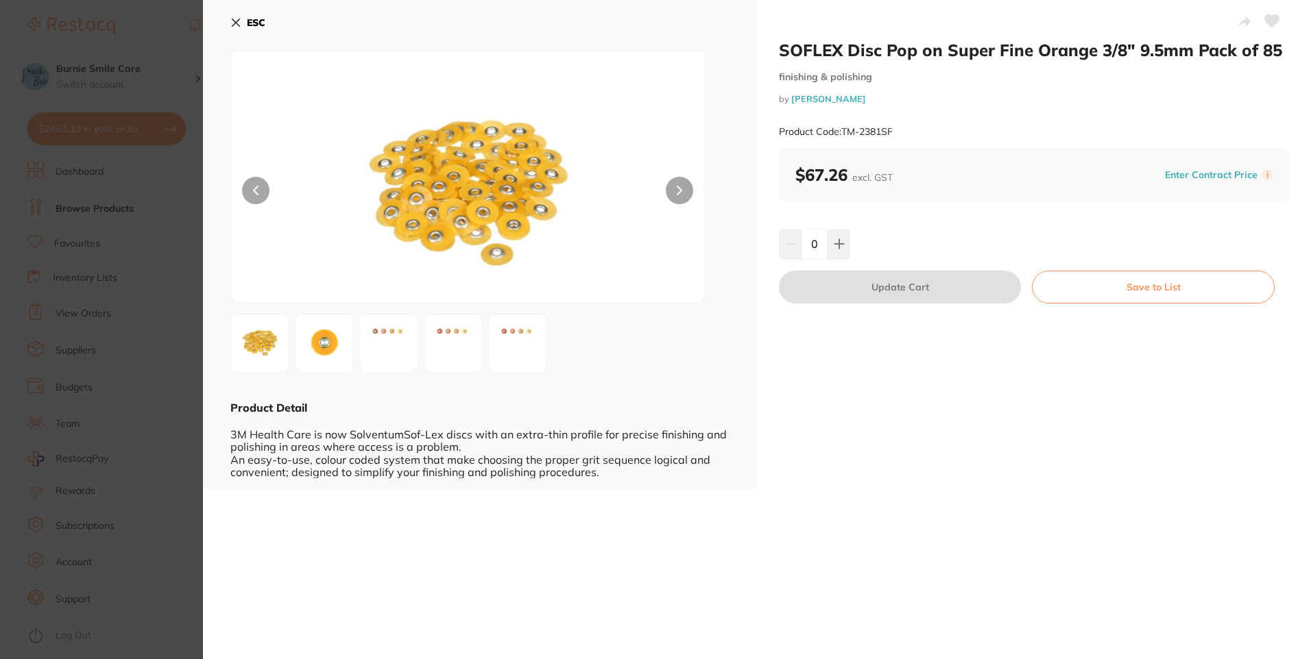
click at [139, 239] on section "SOFLEX Disc Pop on Super Fine Orange 3/8" 9.5mm Pack of 85 finishing & polishin…" at bounding box center [655, 329] width 1311 height 659
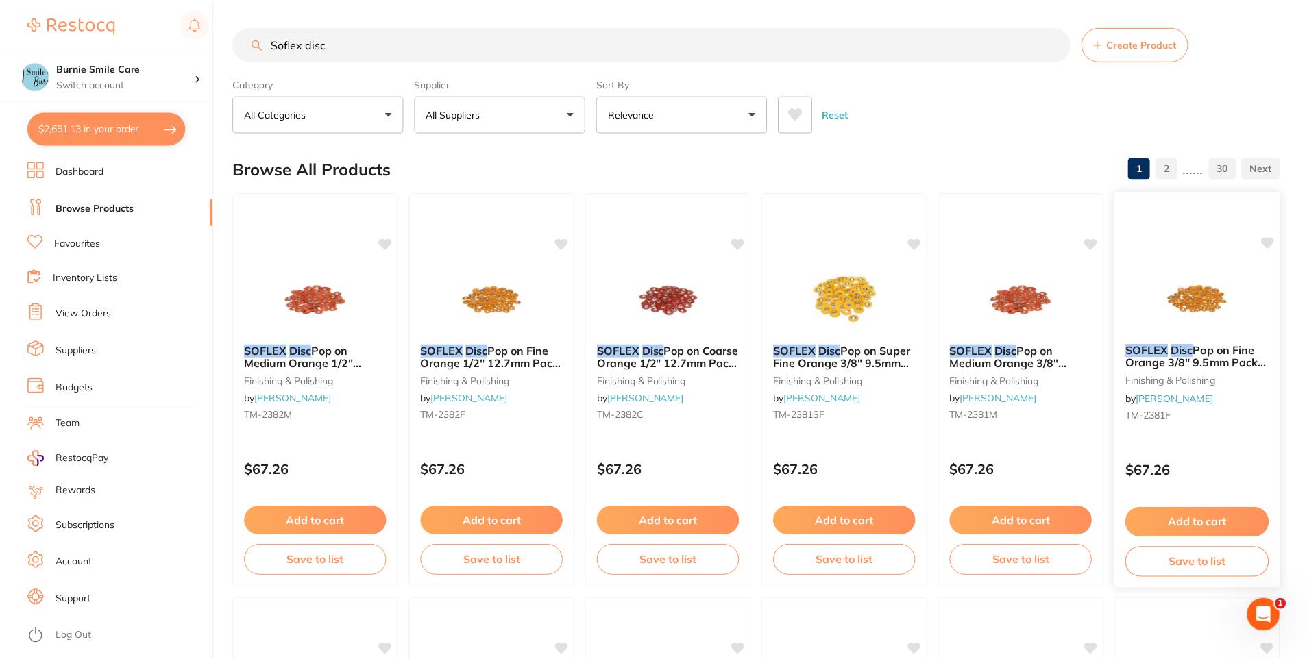
scroll to position [274, 0]
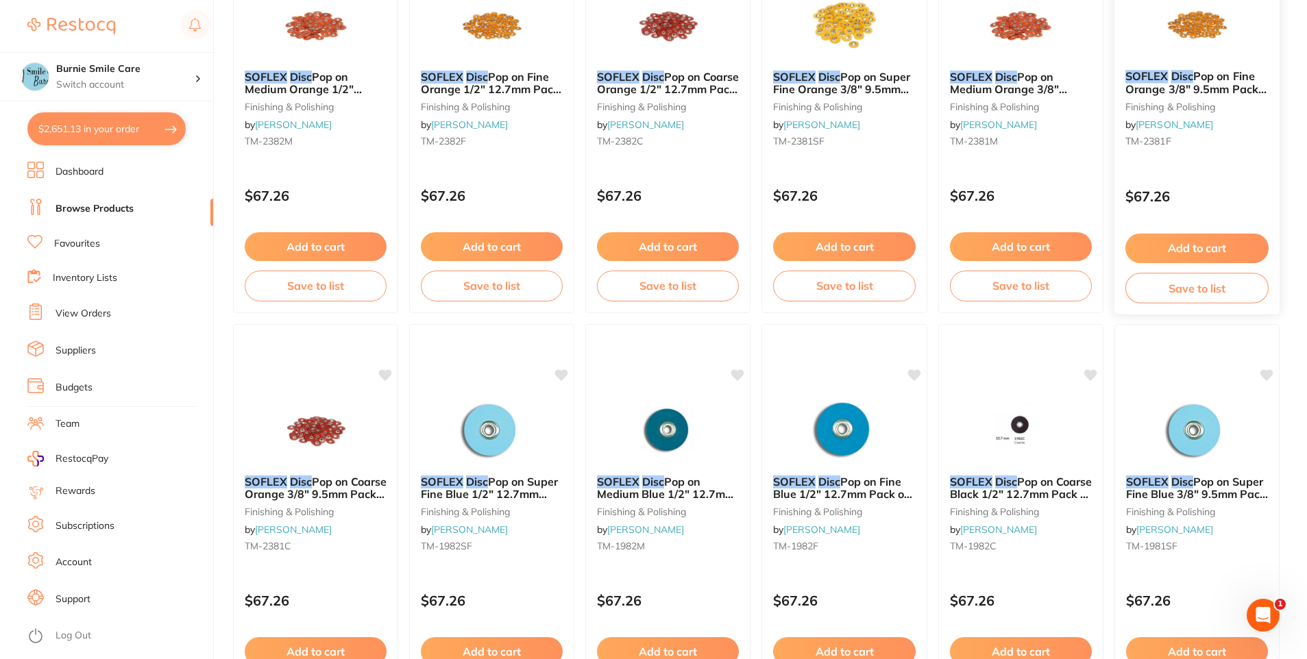
click at [1235, 196] on p "$67.26" at bounding box center [1197, 197] width 143 height 16
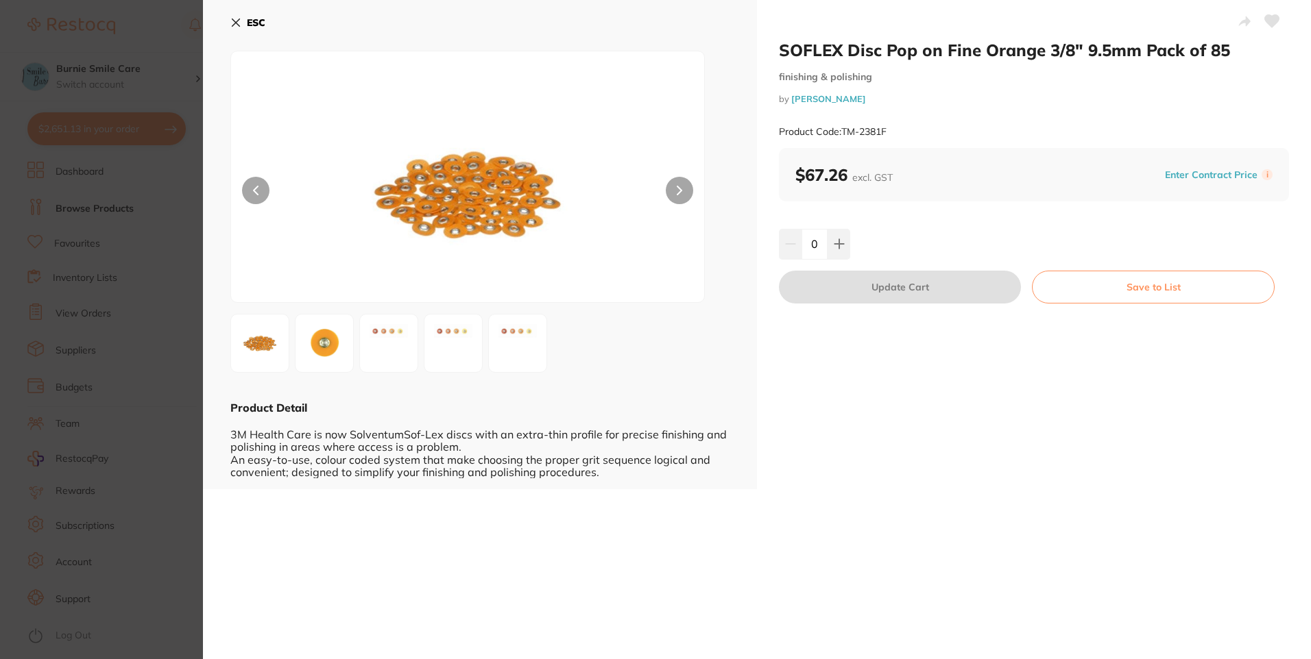
drag, startPoint x: 22, startPoint y: 263, endPoint x: 138, endPoint y: 293, distance: 120.4
click at [22, 262] on section "SOFLEX Disc Pop on Fine Orange 3/8" 9.5mm Pack of 85 finishing & polishing by […" at bounding box center [655, 329] width 1311 height 659
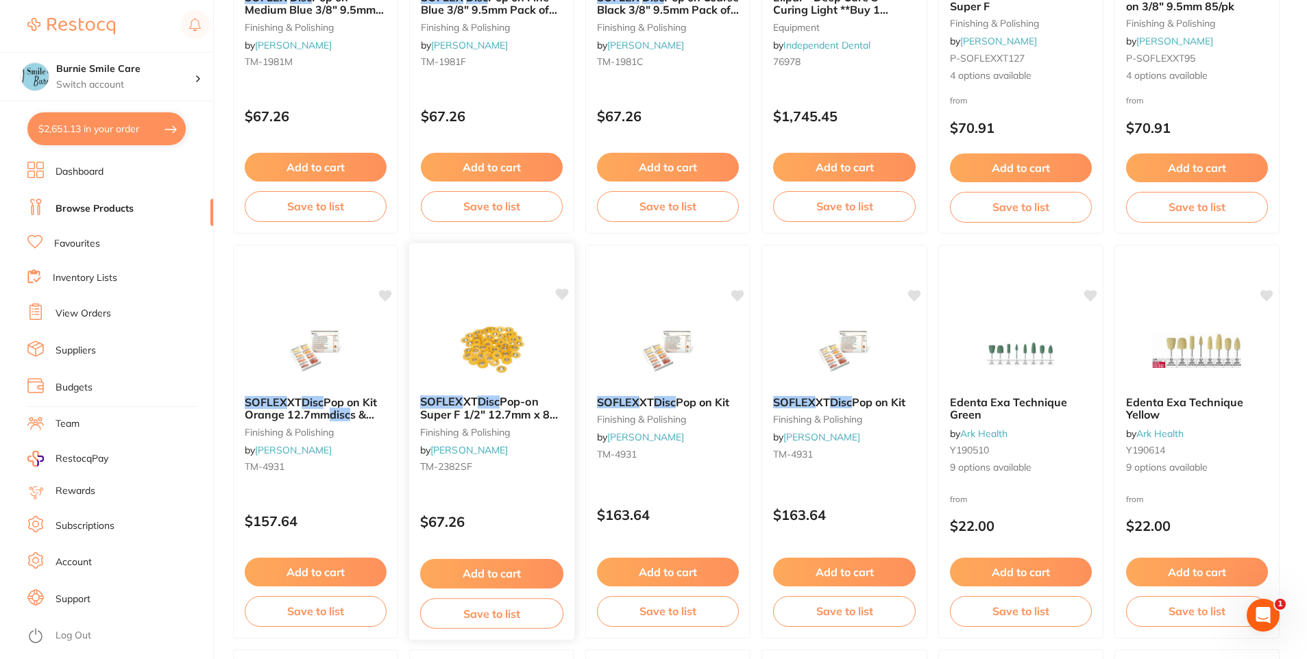
scroll to position [1165, 0]
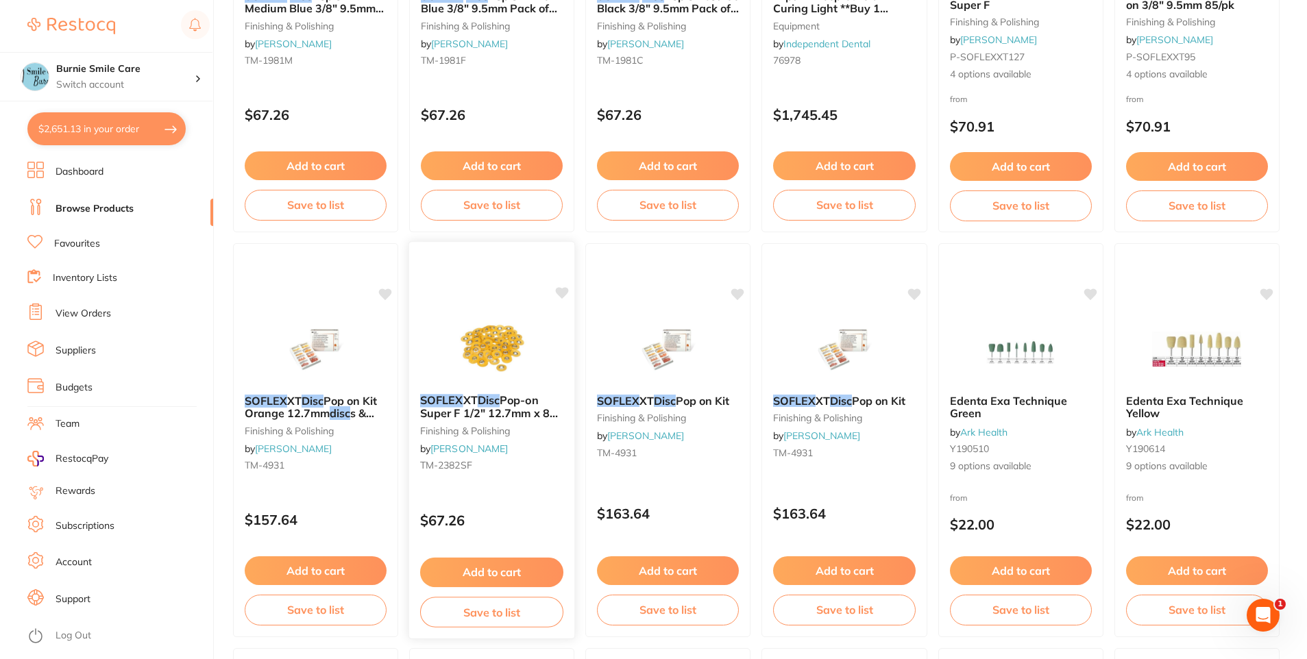
click at [528, 459] on div "SOFLEX XT Disc Pop-on Super F 1/2" 12.7mm x 85 Orange finishing & polishing by …" at bounding box center [492, 435] width 166 height 105
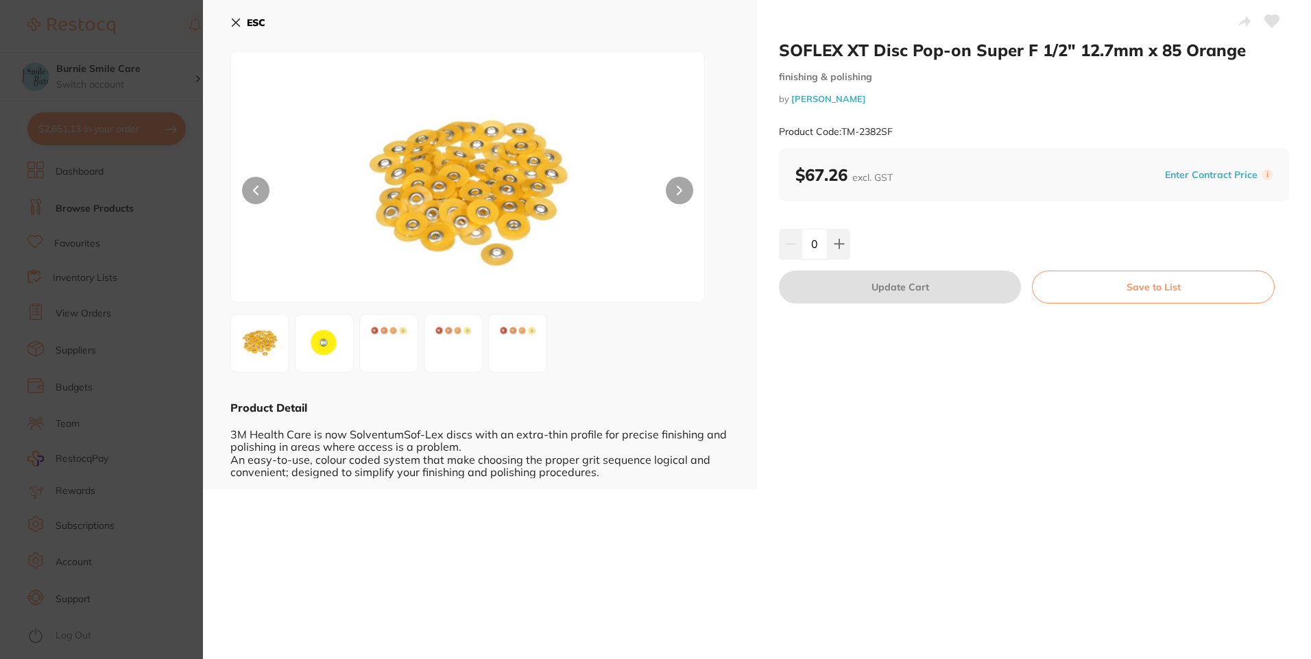
click at [53, 262] on section "SOFLEX XT Disc Pop-on Super F 1/2" 12.7mm x 85 Orange finishing & polishing by …" at bounding box center [655, 329] width 1311 height 659
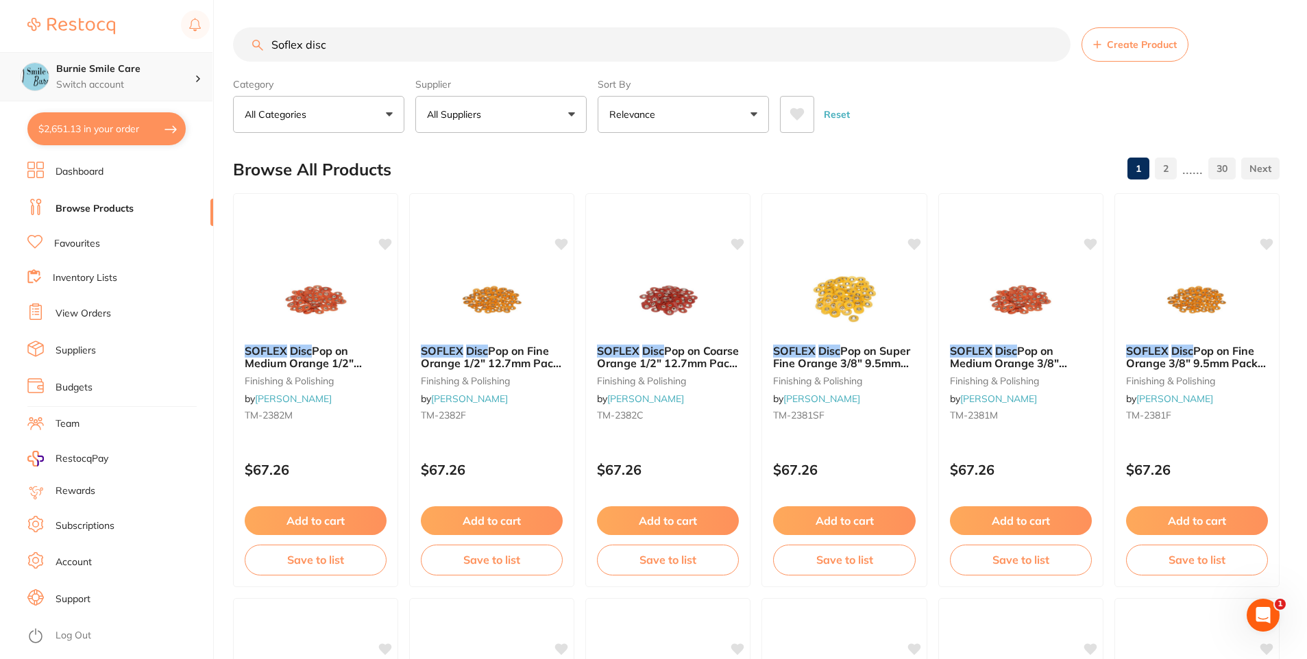
drag, startPoint x: 193, startPoint y: 52, endPoint x: 106, endPoint y: 52, distance: 87.7
click at [106, 52] on div "$2,651.13 Burnie Smile Care Switch account North West Dental Burnie Burnie Smil…" at bounding box center [653, 329] width 1307 height 659
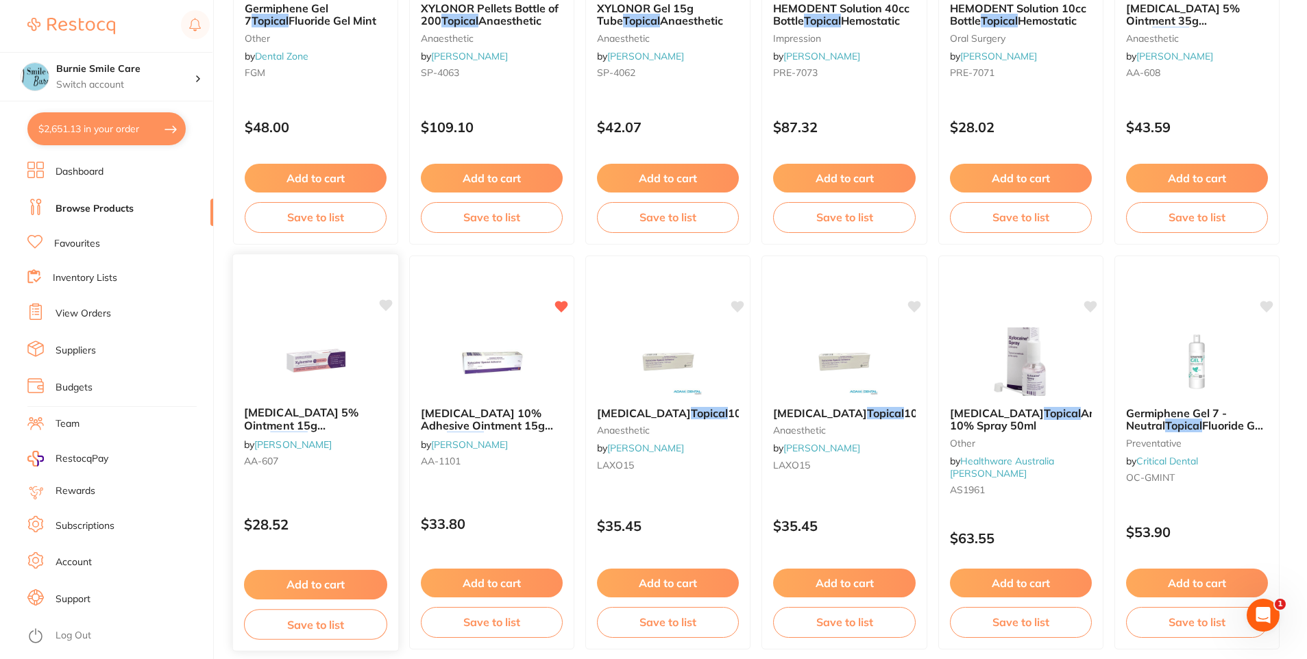
type input "Topical"
click at [339, 474] on div "[MEDICAL_DATA] 5% Ointment 15g Tube Topical Anaesthetic by [PERSON_NAME] [PERSO…" at bounding box center [316, 440] width 166 height 88
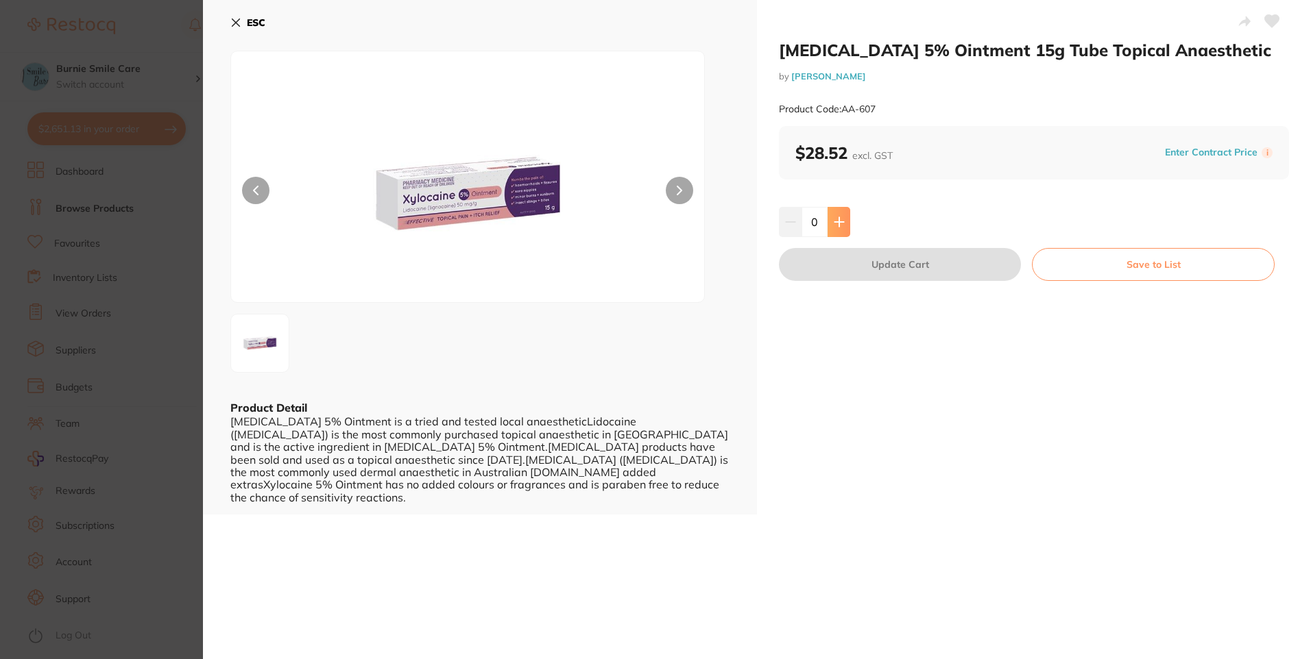
click at [843, 226] on button at bounding box center [838, 222] width 23 height 30
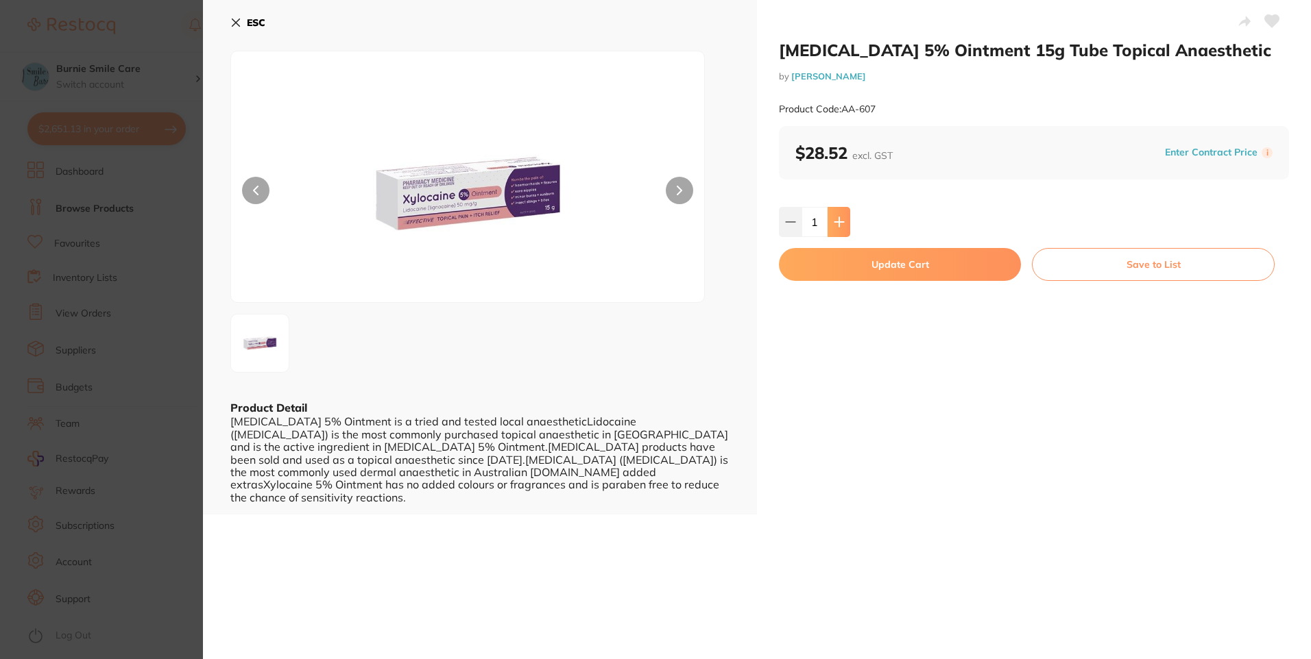
click at [843, 226] on button at bounding box center [838, 222] width 23 height 30
type input "3"
click at [845, 274] on button "Update Cart" at bounding box center [900, 264] width 242 height 33
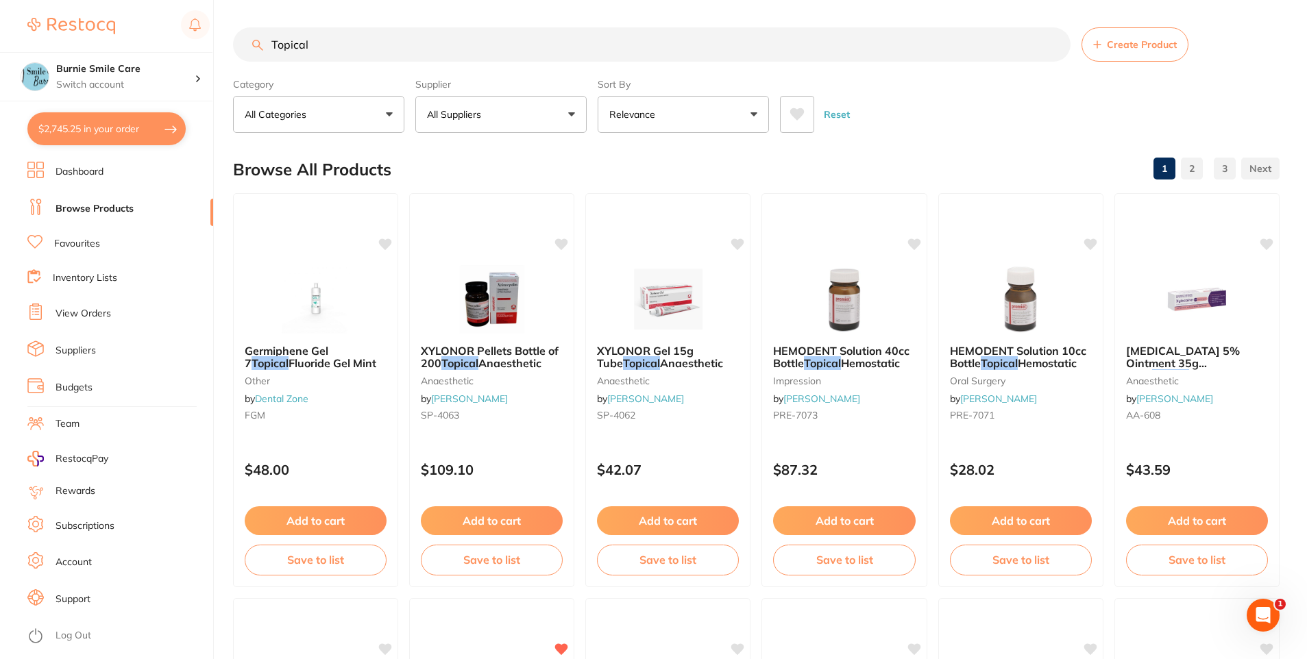
drag, startPoint x: 402, startPoint y: 51, endPoint x: 194, endPoint y: 45, distance: 208.5
click at [200, 46] on div "$2,745.25 Burnie Smile Care Switch account North West Dental Burnie Burnie Smil…" at bounding box center [653, 329] width 1307 height 659
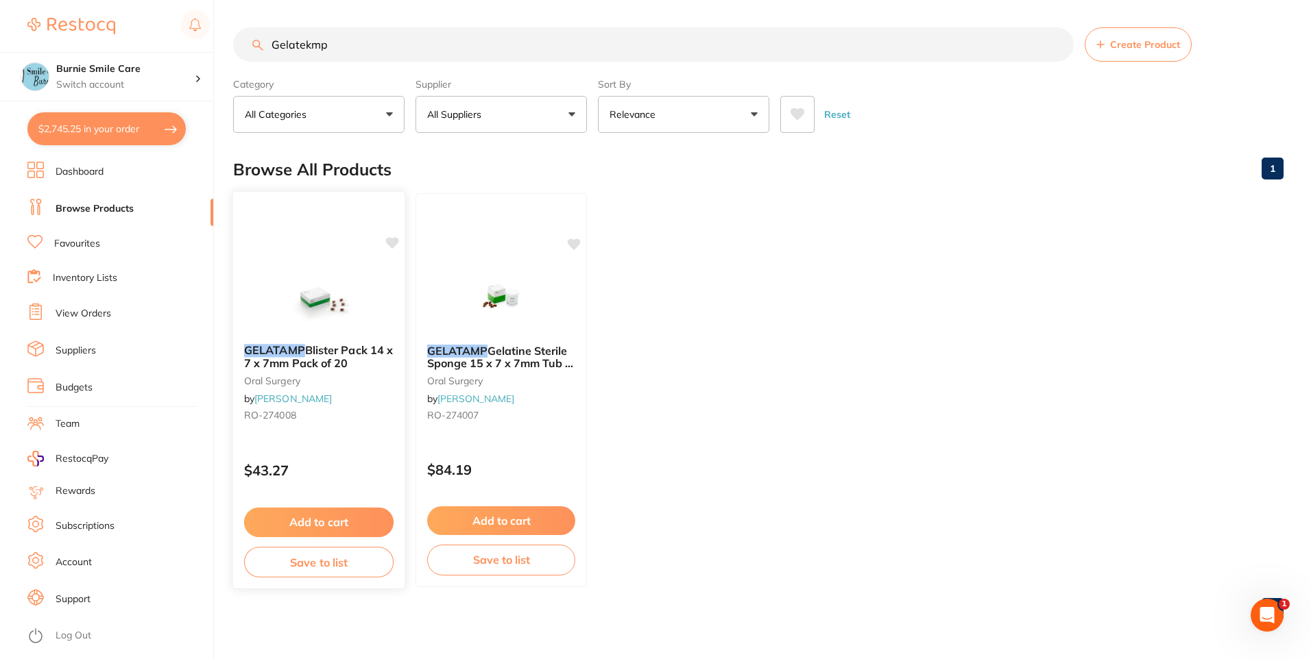
type input "Gelatekmp"
click at [344, 339] on div "GELATAMP Blister Pack 14 x 7 x 7mm Pack of 20 [MEDICAL_DATA] by [PERSON_NAME] […" at bounding box center [318, 385] width 171 height 105
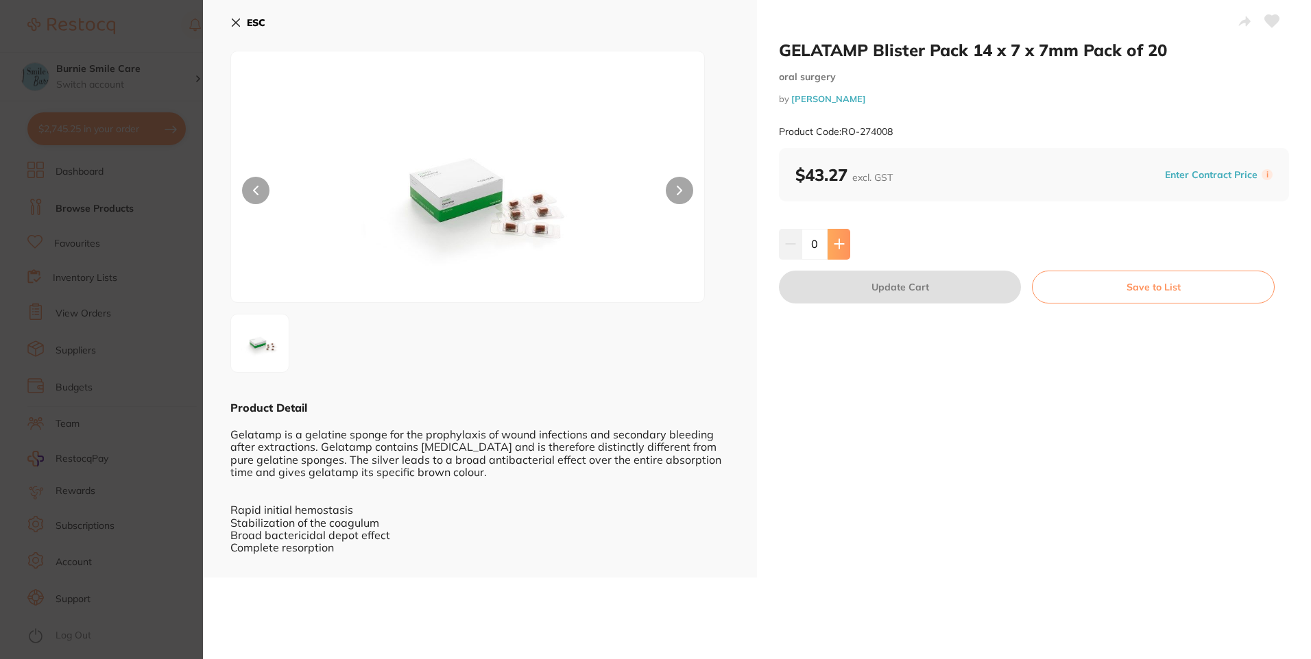
click at [839, 253] on button at bounding box center [838, 244] width 23 height 30
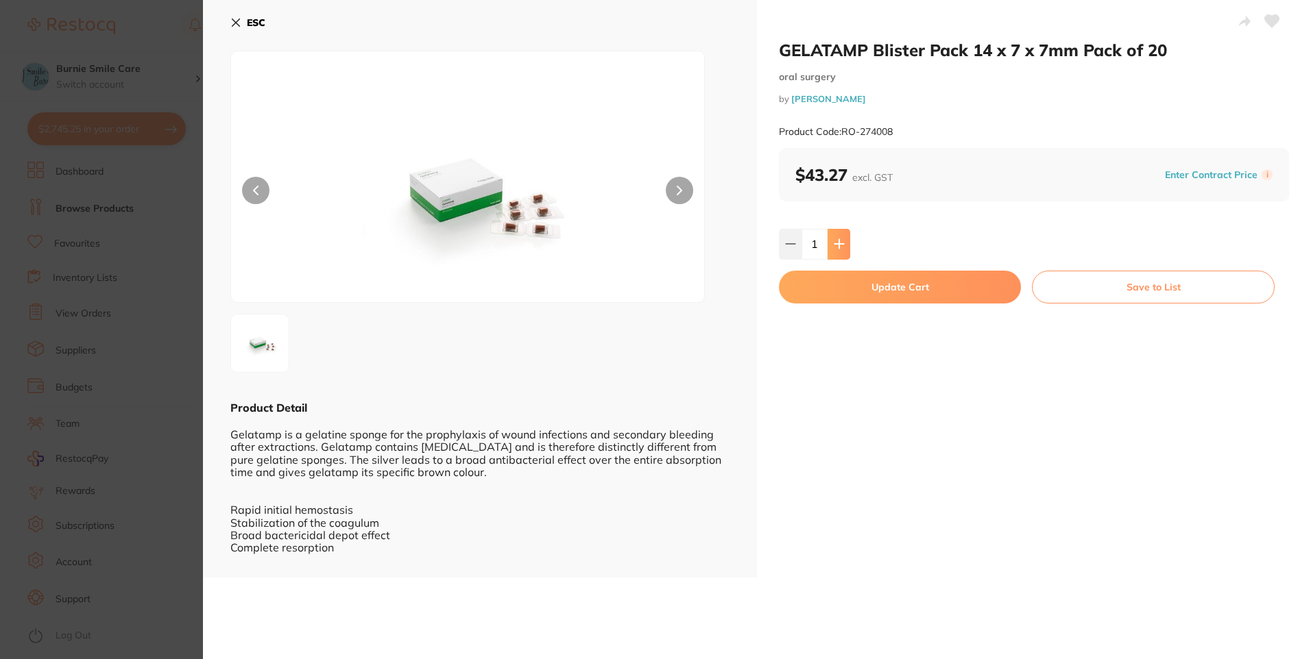
click at [839, 253] on button at bounding box center [838, 244] width 23 height 30
type input "2"
click at [835, 289] on button "Update Cart" at bounding box center [900, 287] width 242 height 33
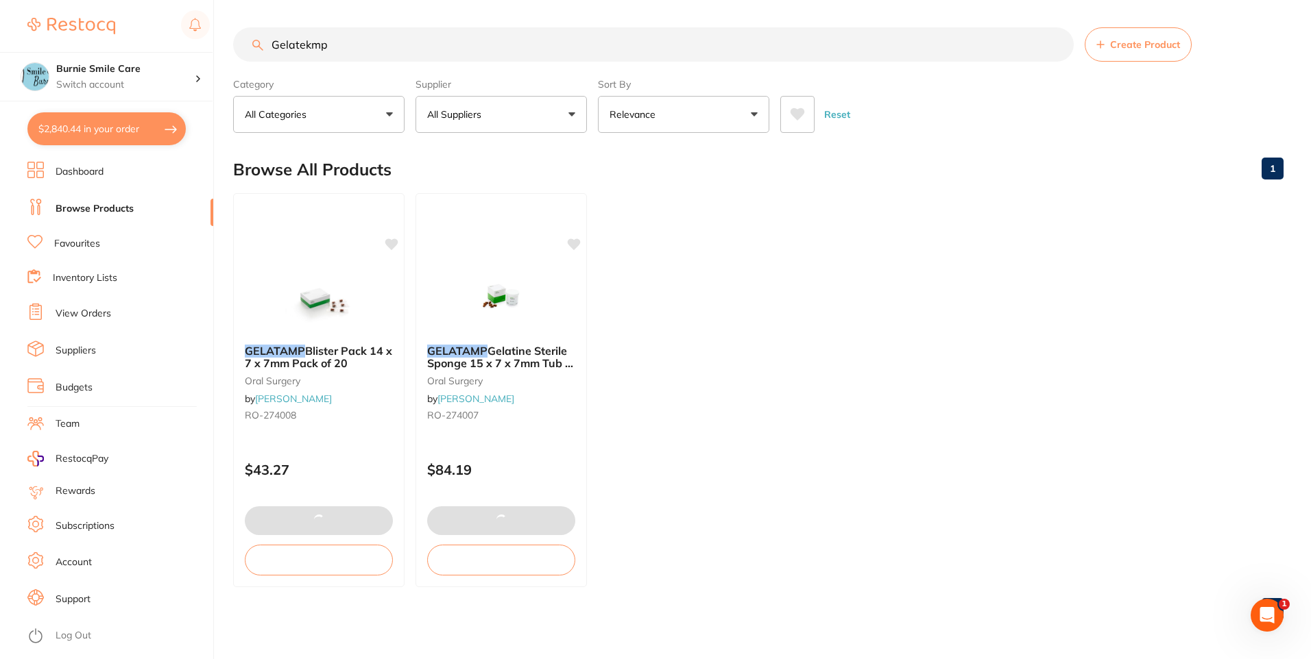
drag, startPoint x: 358, startPoint y: 54, endPoint x: 134, endPoint y: 51, distance: 224.2
click at [134, 51] on div "$2,840.44 Burnie Smile Care Switch account North West Dental Burnie Burnie Smil…" at bounding box center [655, 329] width 1311 height 659
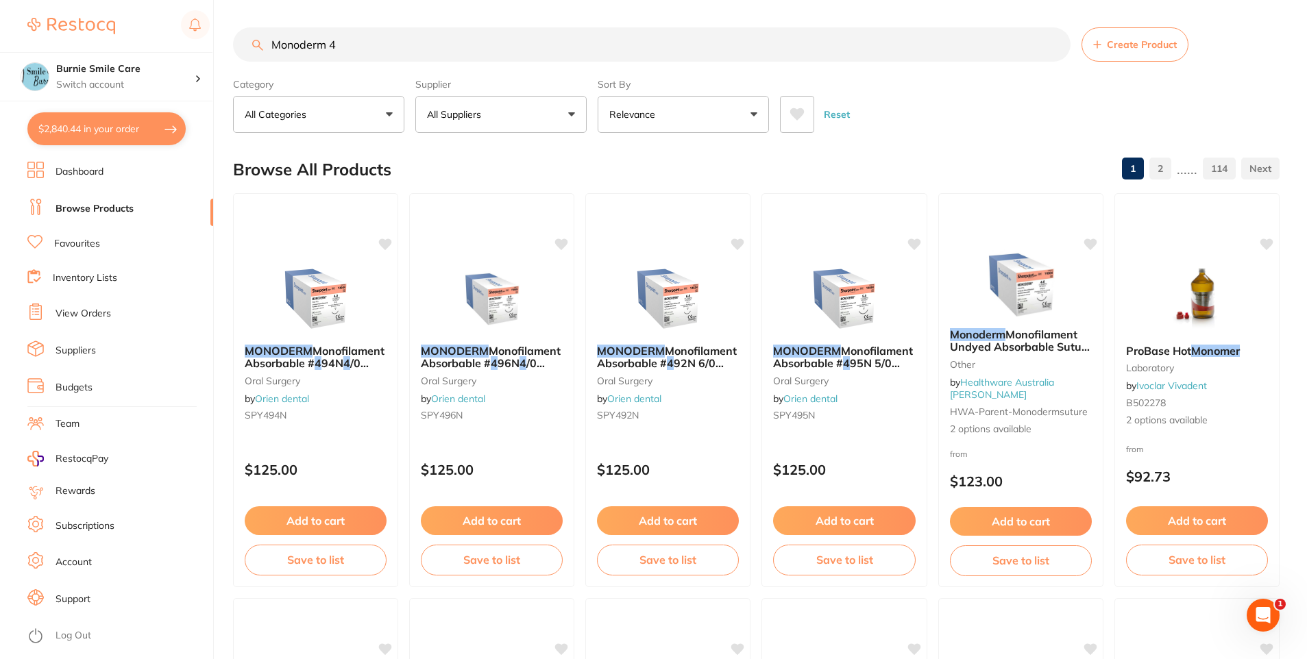
click at [494, 117] on button "All Suppliers" at bounding box center [500, 114] width 171 height 37
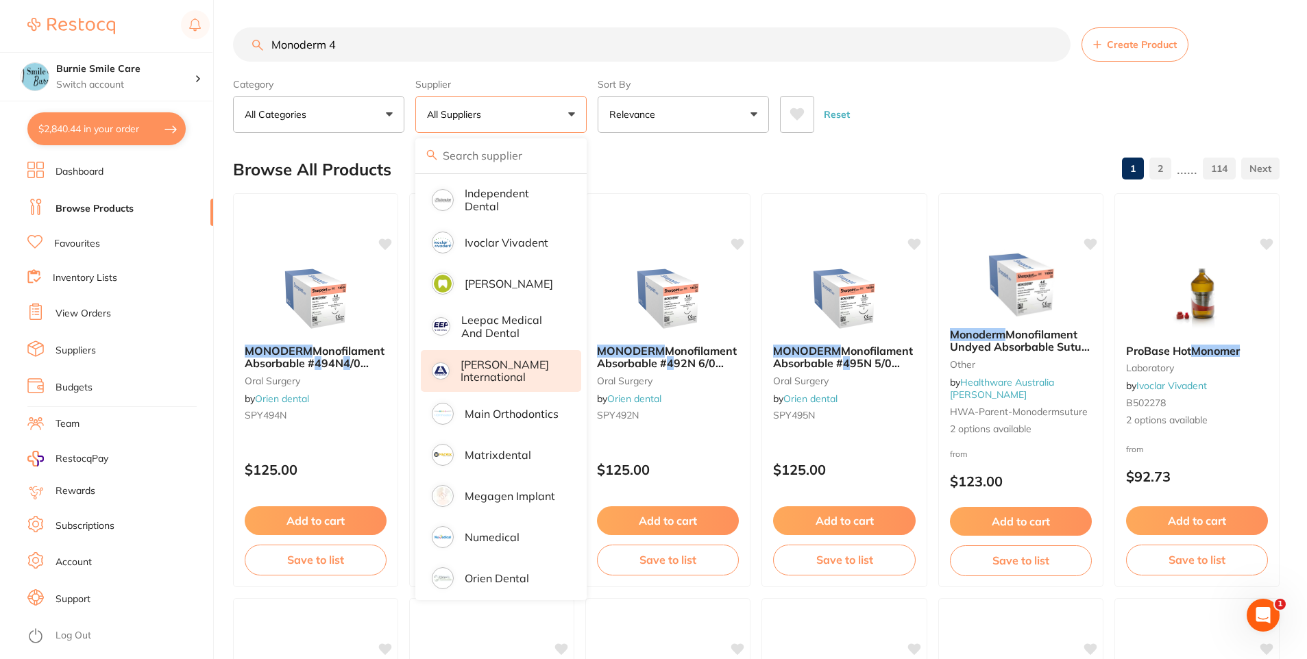
scroll to position [960, 0]
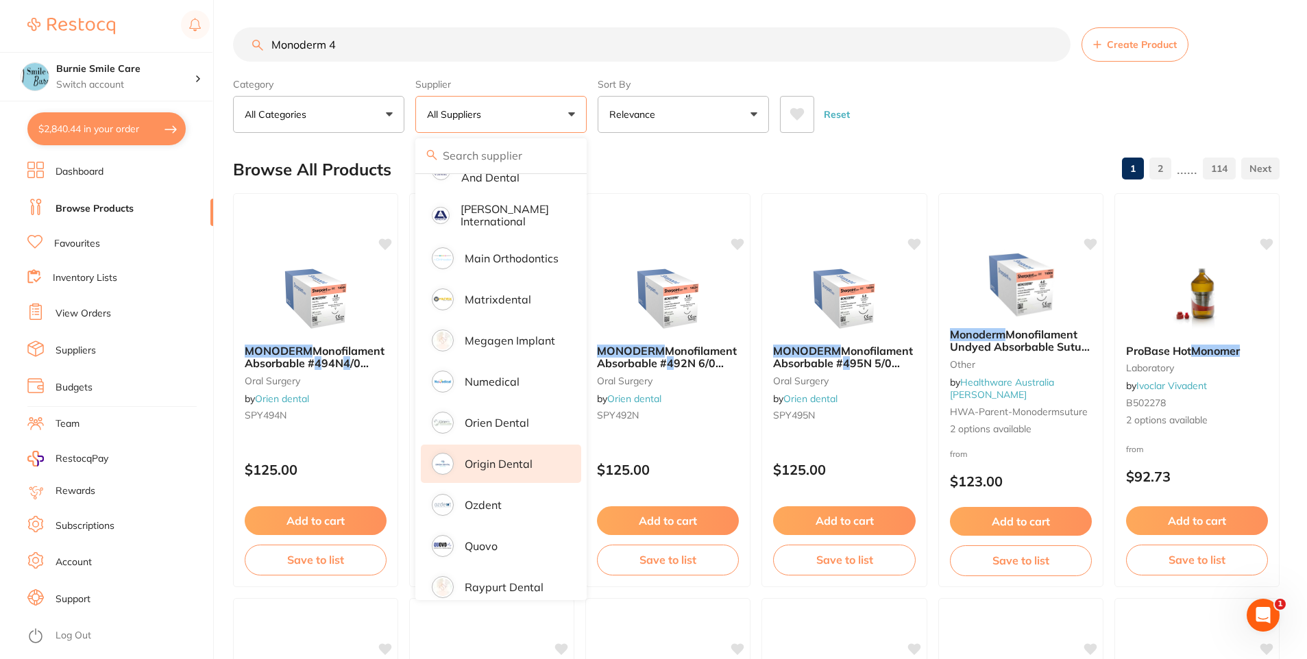
click at [509, 445] on li "Origin Dental" at bounding box center [501, 464] width 160 height 38
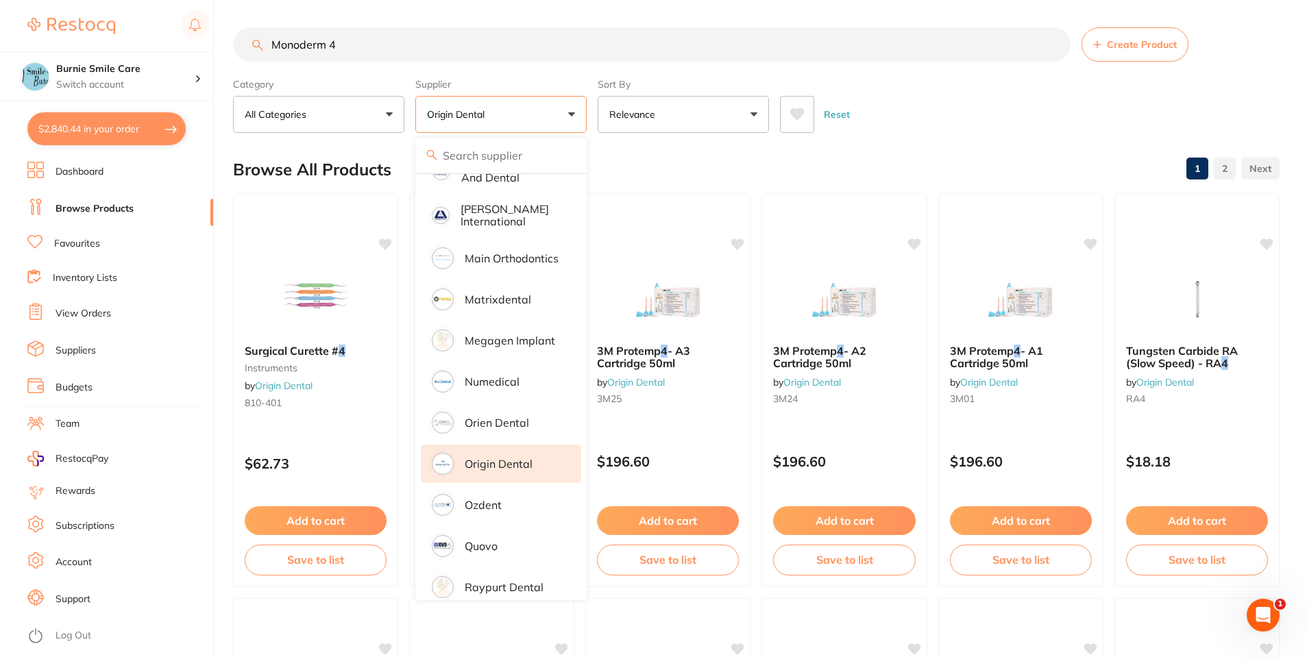
click at [893, 110] on div "Reset" at bounding box center [1024, 109] width 489 height 48
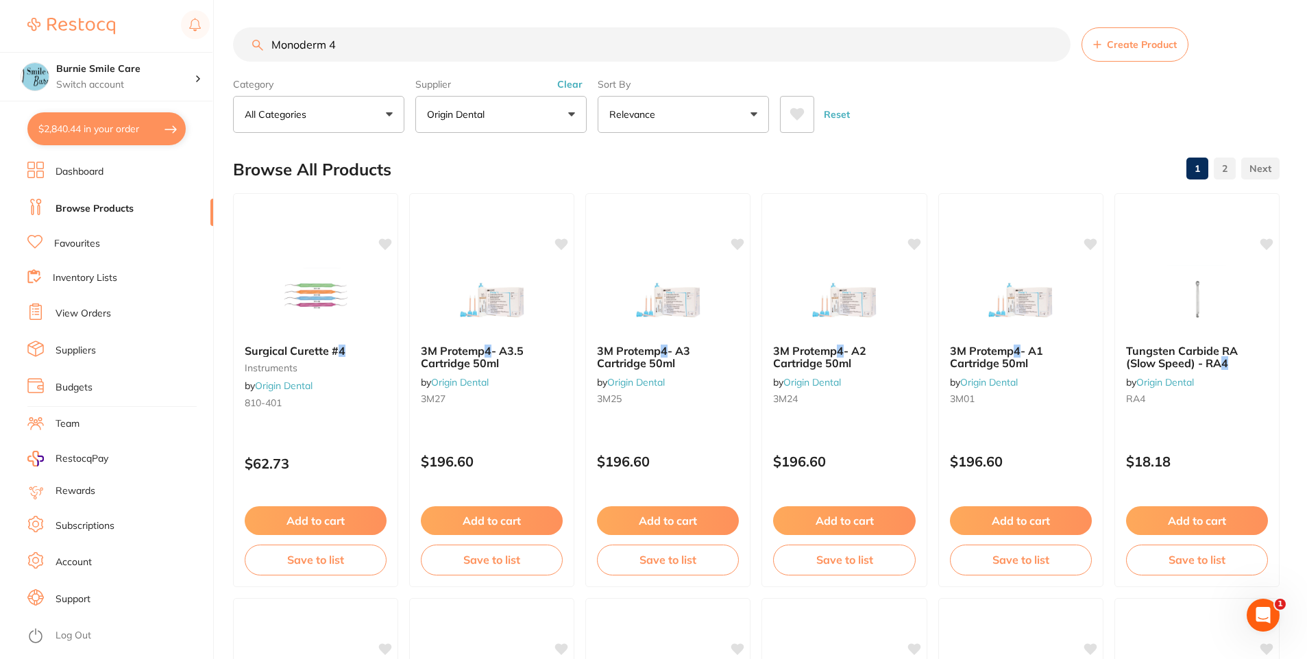
scroll to position [0, 0]
click at [327, 47] on input "Monoderm 4" at bounding box center [652, 44] width 838 height 34
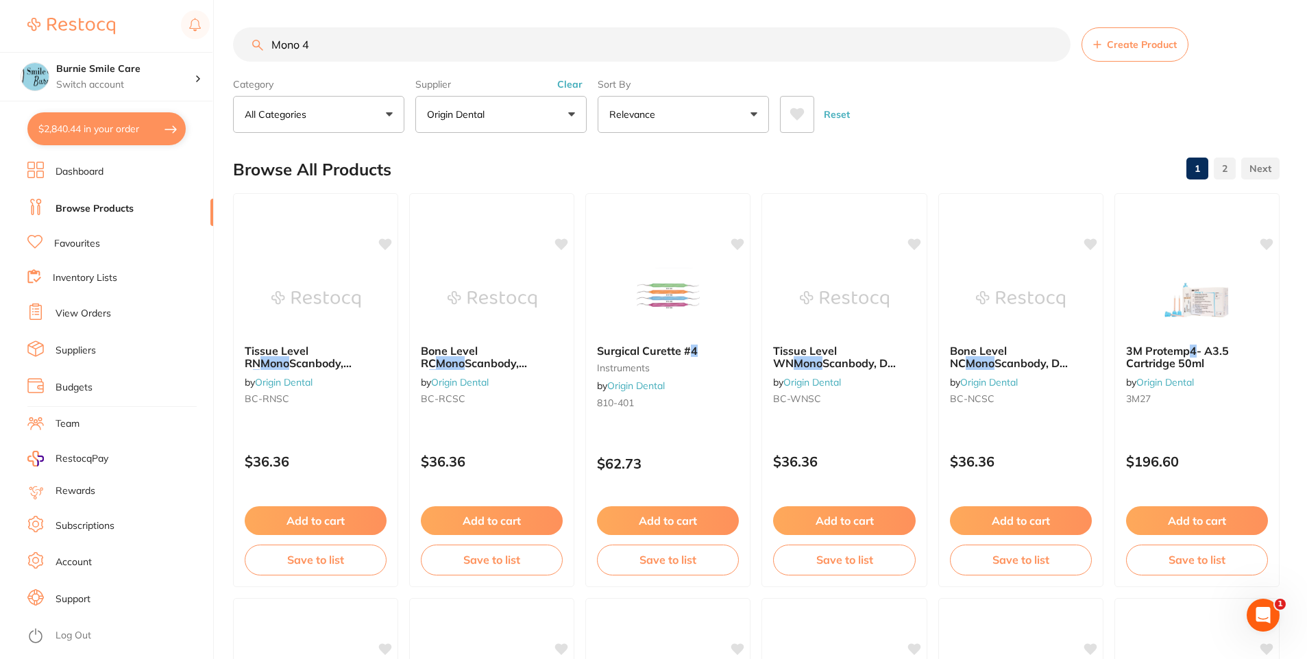
click at [391, 47] on input "Mono 4" at bounding box center [652, 44] width 838 height 34
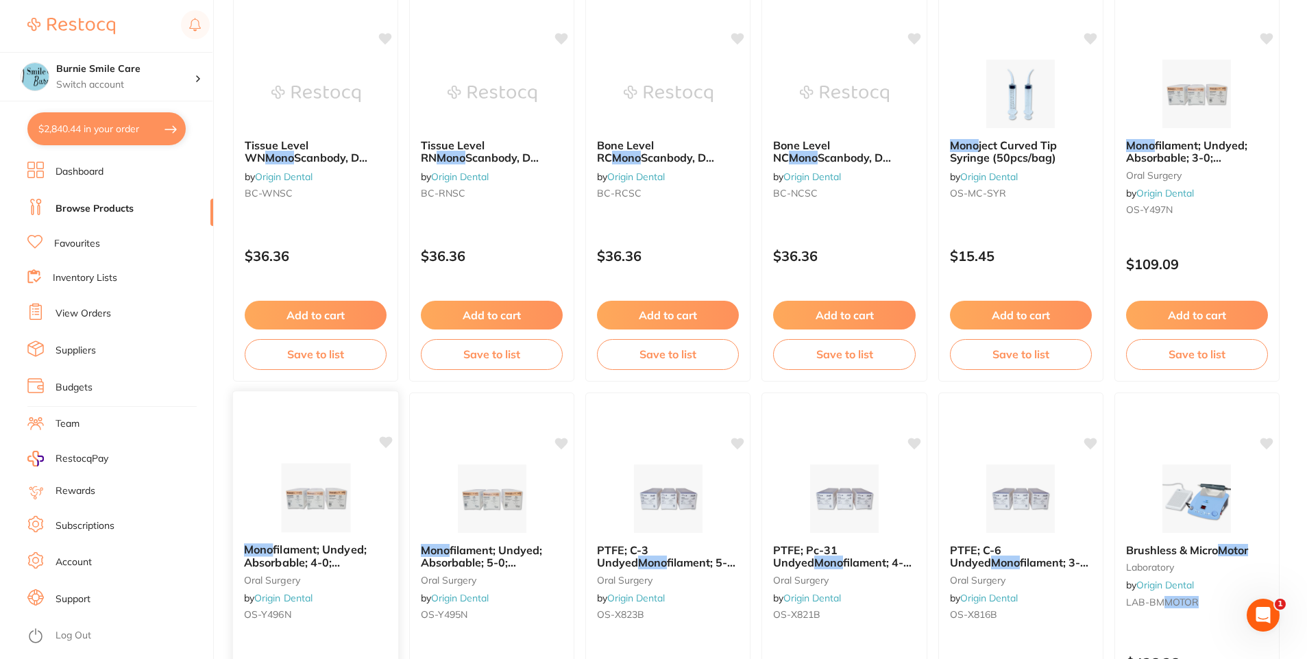
type input "Mono"
click at [304, 548] on span "filament; Undyed; Absorbable; 4-0; 18″/45cm; 3/8 Circle Precision Reverse Cutti…" at bounding box center [312, 576] width 134 height 64
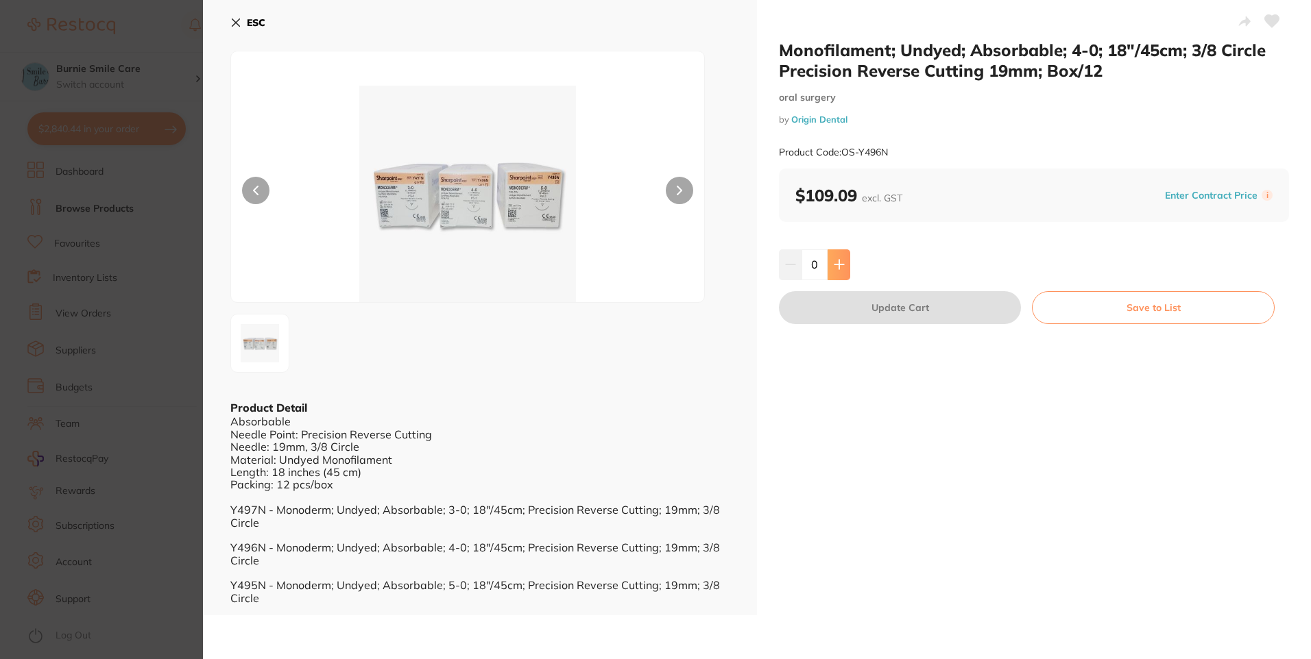
click at [840, 267] on icon at bounding box center [839, 264] width 11 height 11
type input "1"
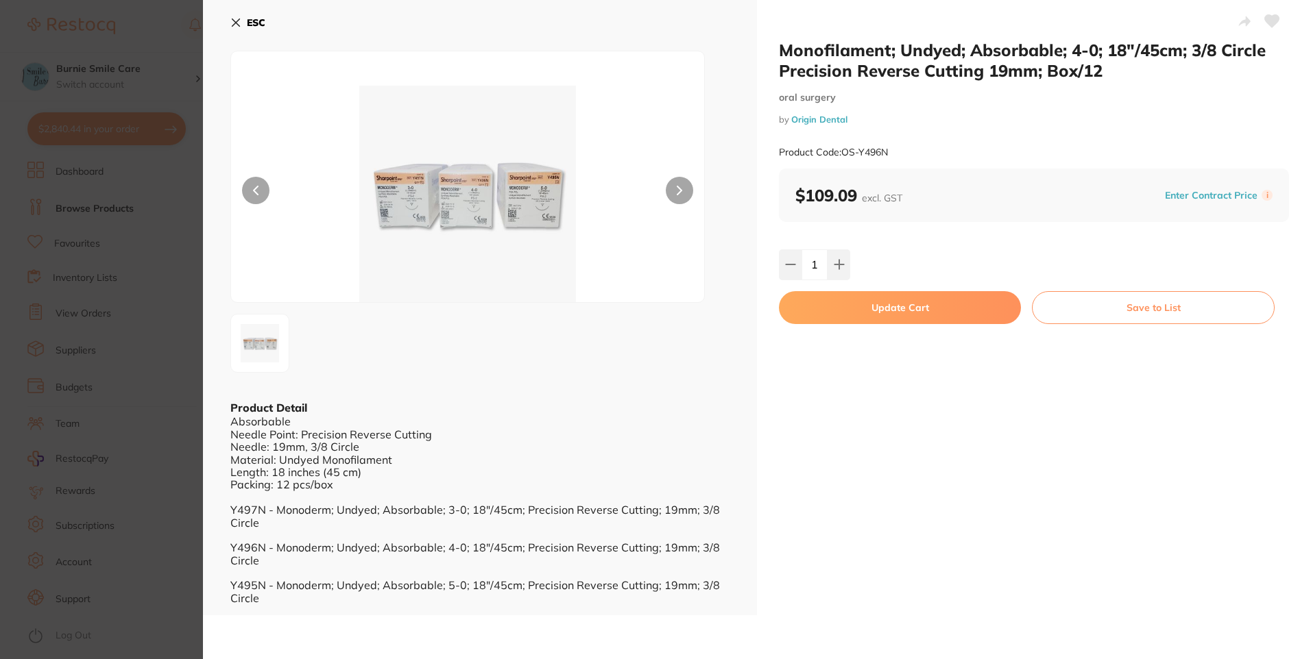
click at [840, 313] on button "Update Cart" at bounding box center [900, 307] width 242 height 33
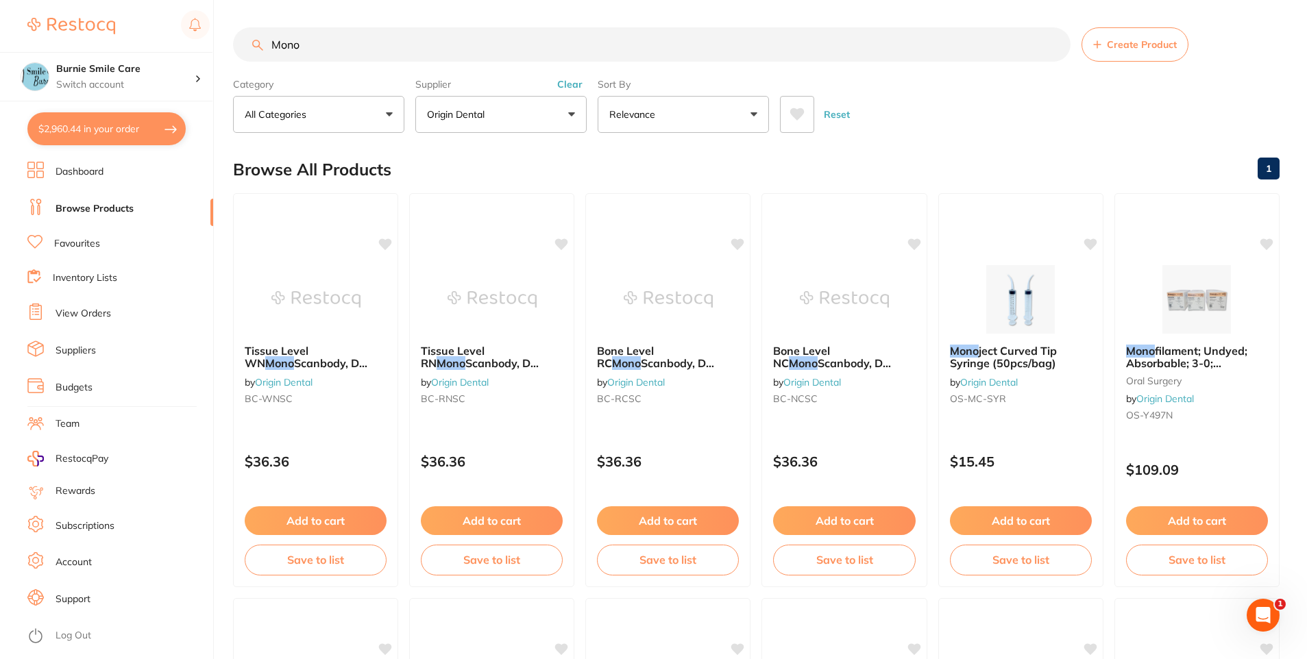
drag, startPoint x: 360, startPoint y: 52, endPoint x: 128, endPoint y: 50, distance: 231.7
click at [134, 49] on div "$2,960.44 Burnie Smile Care Switch account North West Dental Burnie Burnie Smil…" at bounding box center [653, 329] width 1307 height 659
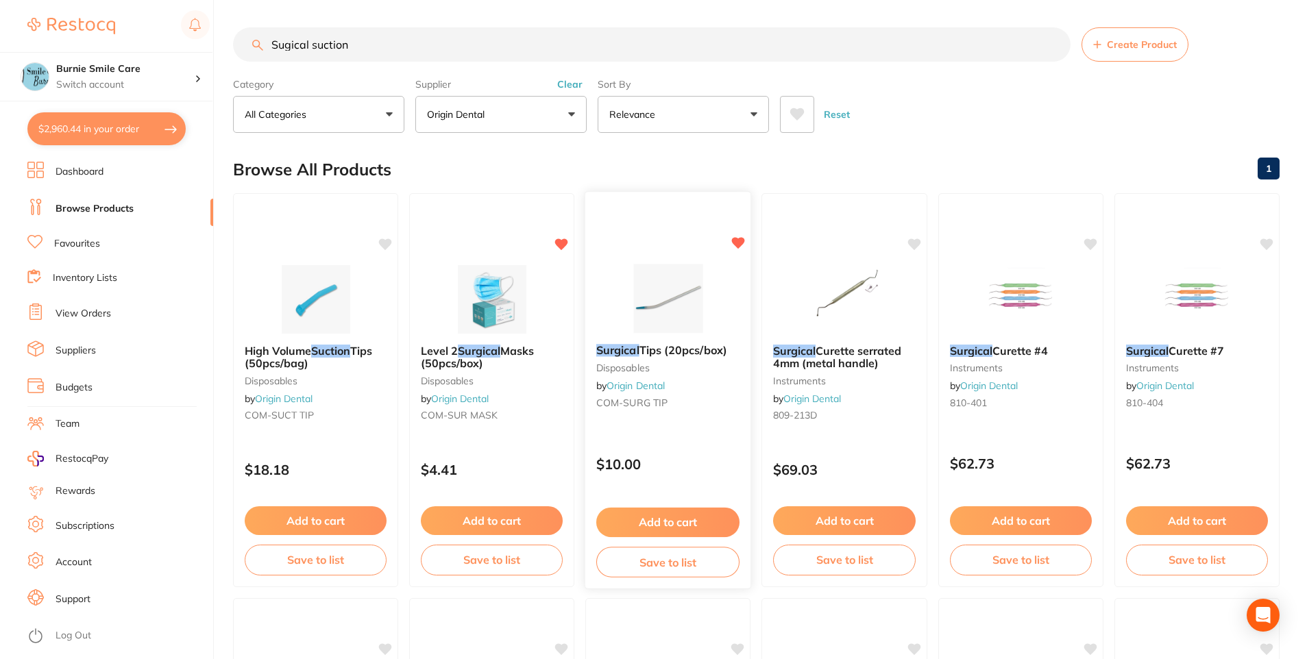
type input "Sugical suction"
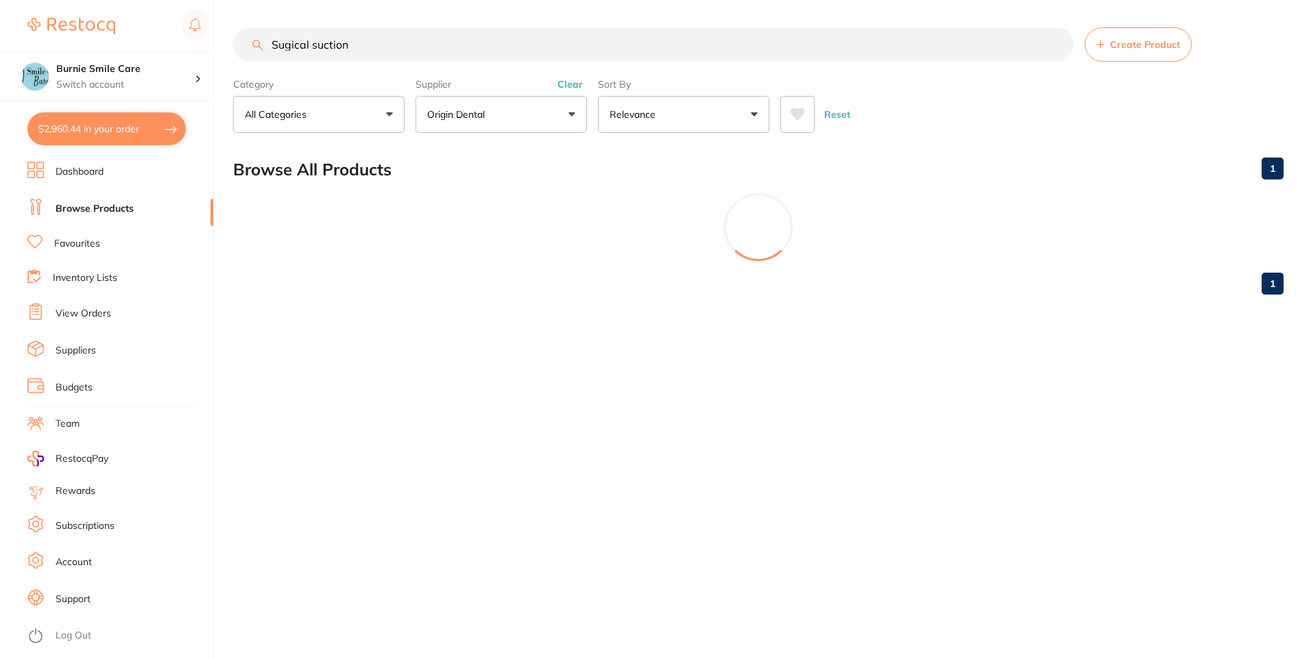
click at [614, 383] on div "Sugical suction Create Product Category All Categories All Categories 3D Printi…" at bounding box center [772, 329] width 1078 height 659
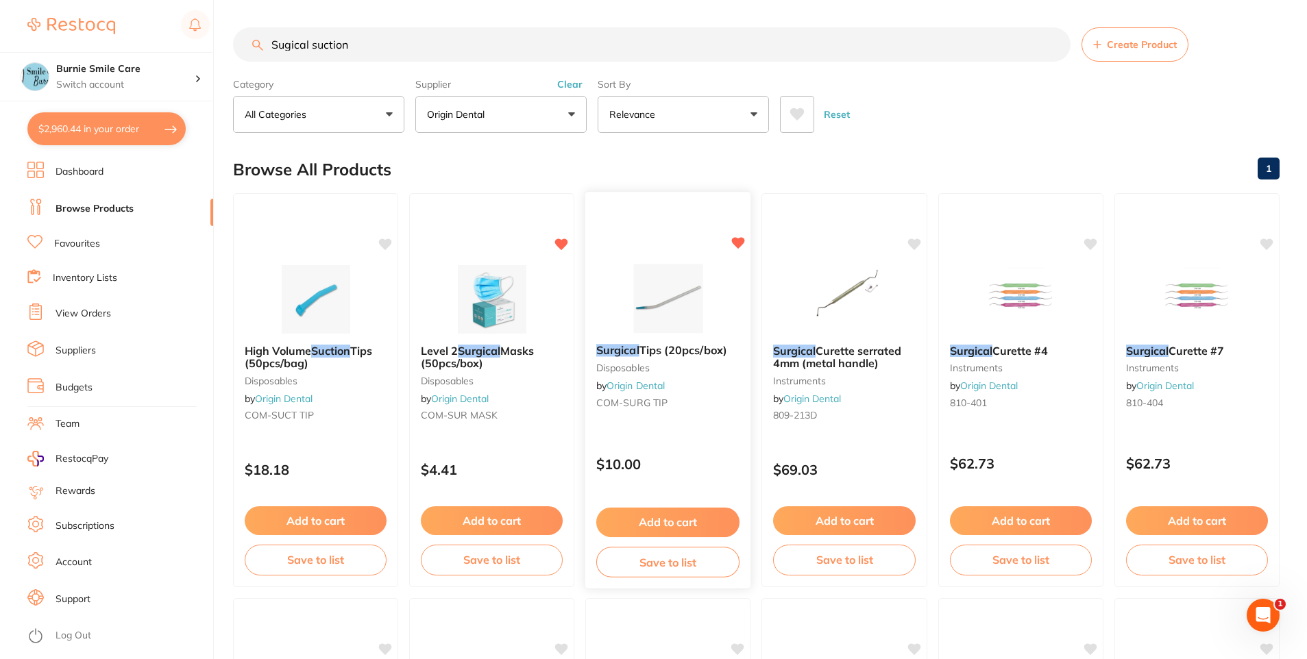
click at [624, 383] on link "Origin Dental" at bounding box center [636, 386] width 58 height 12
click at [716, 322] on div at bounding box center [668, 298] width 166 height 69
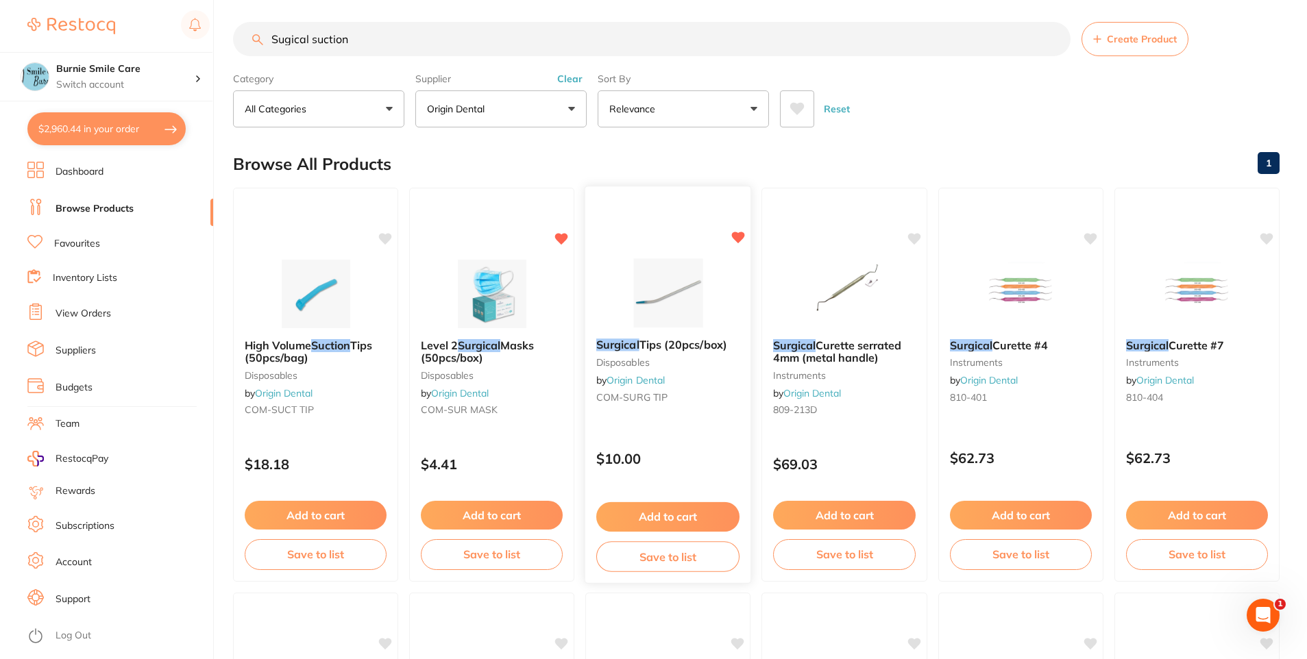
click at [659, 332] on div "Surgical Tips (20pcs/box) disposables by Origin Dental COM-SURG TIP" at bounding box center [668, 374] width 166 height 92
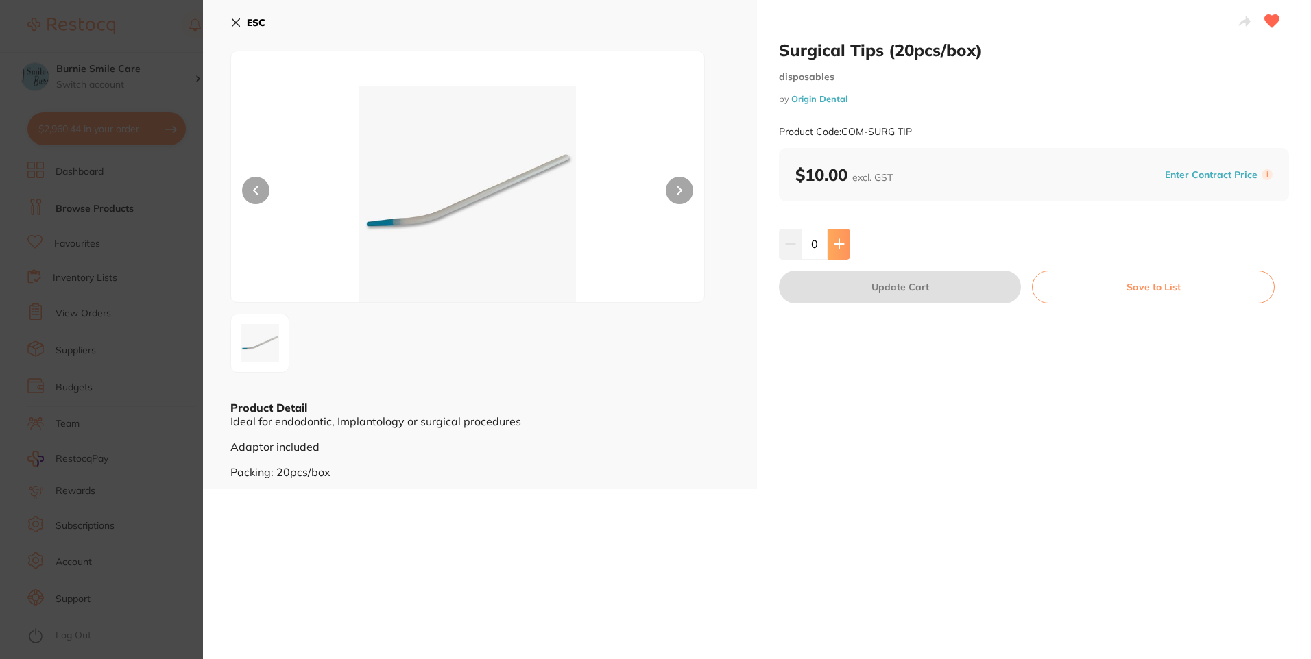
click at [840, 244] on icon at bounding box center [838, 244] width 9 height 9
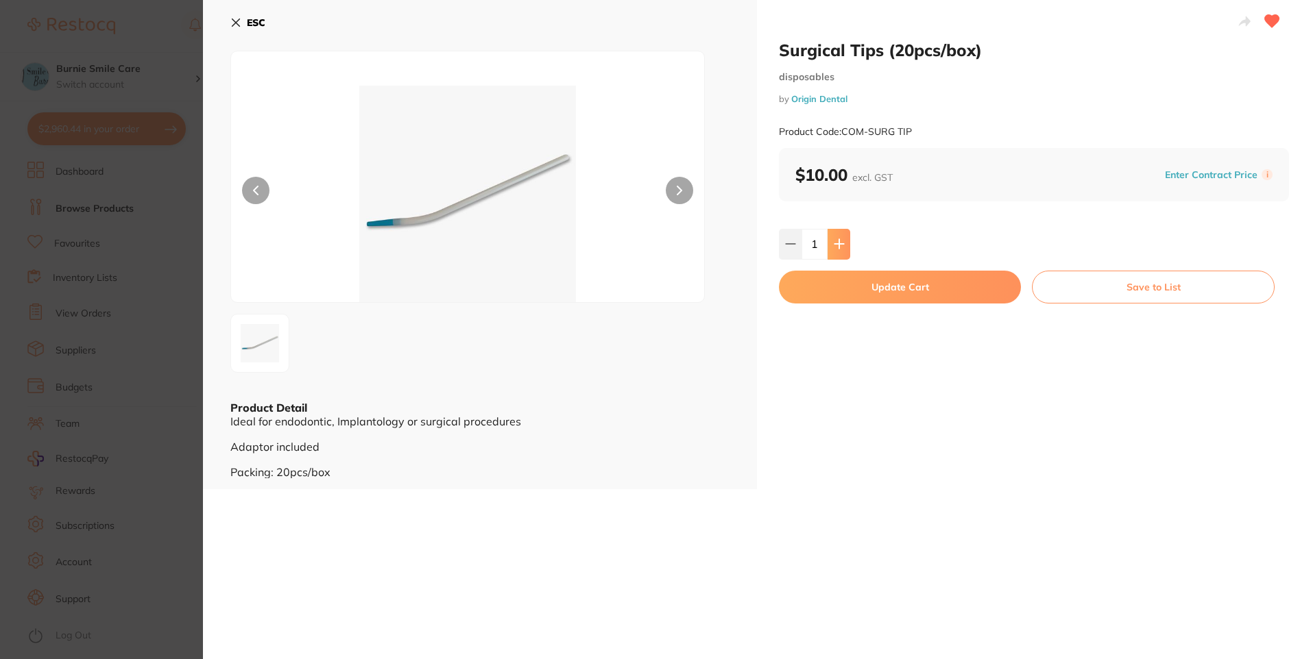
click at [840, 244] on icon at bounding box center [838, 244] width 9 height 9
type input "2"
click at [850, 292] on button "Update Cart" at bounding box center [900, 287] width 242 height 33
